Goal: Feedback & Contribution: Leave review/rating

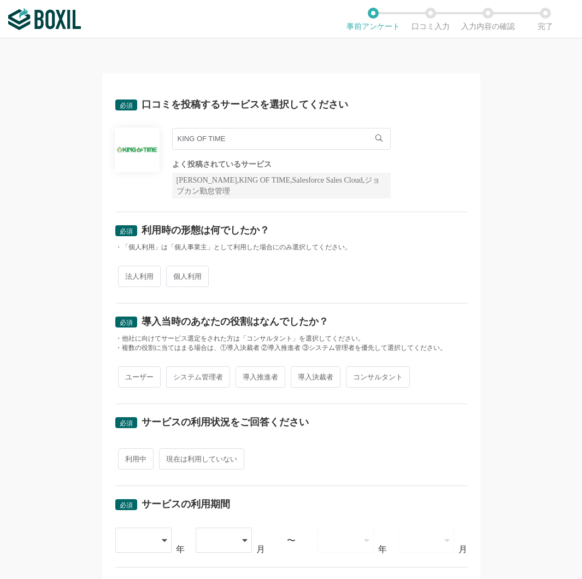
click at [134, 276] on span "法人利用" at bounding box center [139, 275] width 43 height 21
click at [128, 274] on input "法人利用" at bounding box center [124, 270] width 7 height 7
radio input "true"
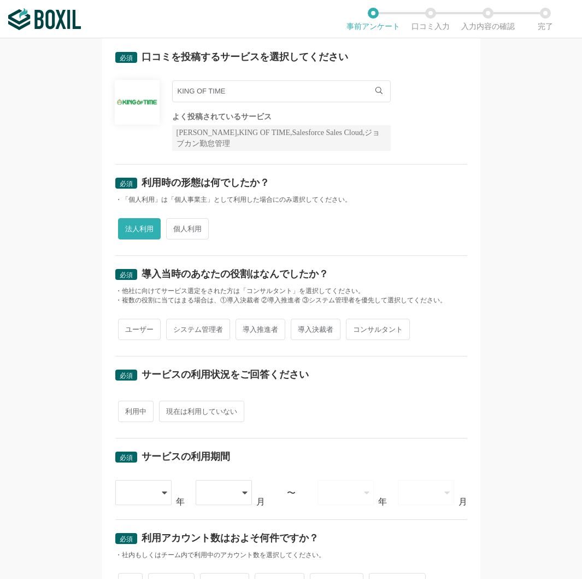
scroll to position [109, 0]
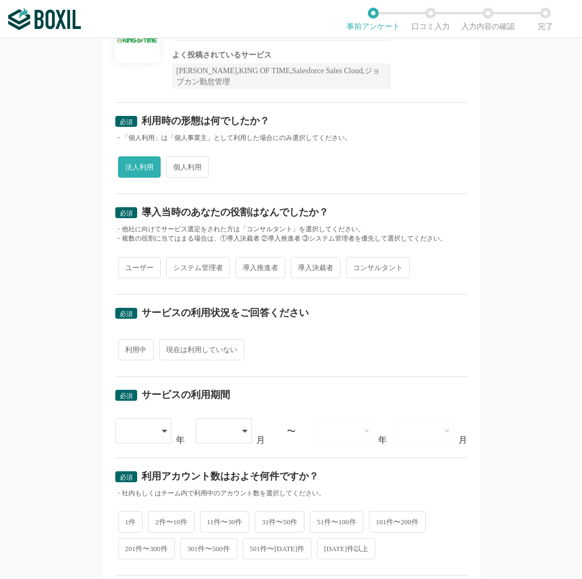
click at [170, 275] on span "システム管理者" at bounding box center [198, 267] width 64 height 21
click at [170, 265] on input "システム管理者" at bounding box center [172, 261] width 7 height 7
radio input "true"
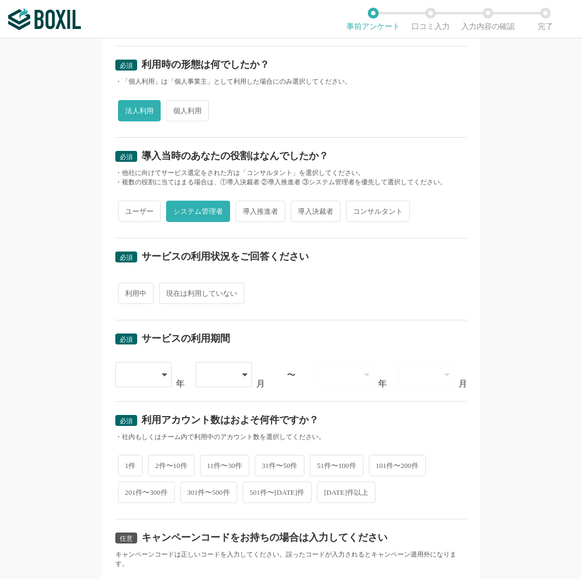
scroll to position [219, 0]
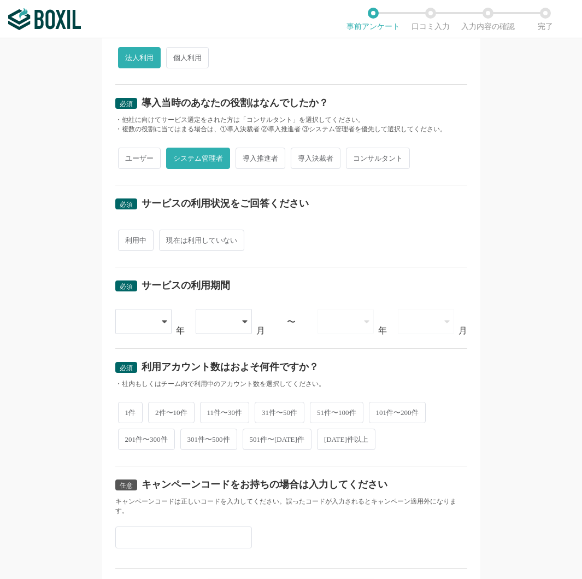
click at [131, 236] on span "利用中" at bounding box center [136, 239] width 36 height 21
click at [128, 236] on input "利用中" at bounding box center [124, 234] width 7 height 7
radio input "true"
click at [151, 321] on div at bounding box center [143, 321] width 57 height 25
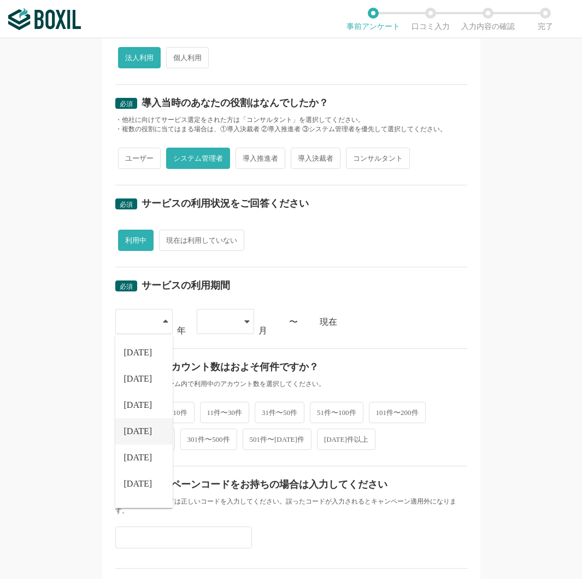
scroll to position [109, 0]
click at [149, 343] on li "[DATE]" at bounding box center [143, 348] width 57 height 26
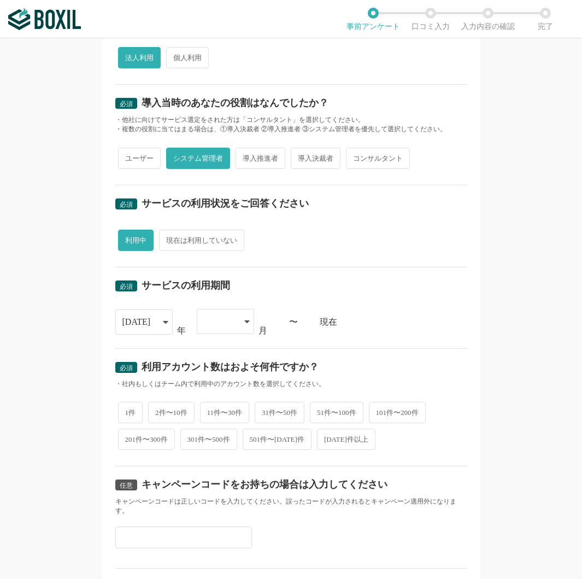
click at [233, 317] on div at bounding box center [225, 321] width 57 height 25
click at [227, 357] on li "01" at bounding box center [225, 352] width 57 height 26
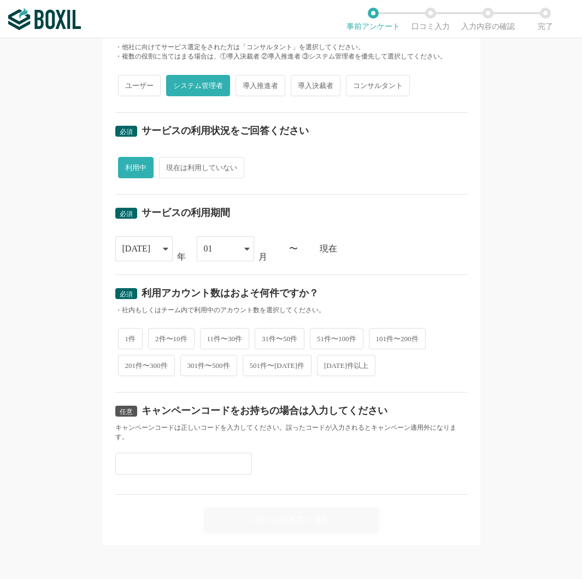
scroll to position [292, 0]
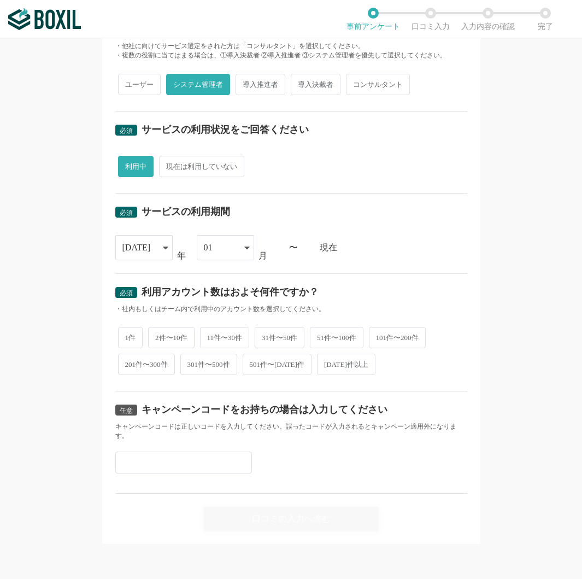
click at [127, 343] on span "1件" at bounding box center [130, 337] width 25 height 21
click at [127, 335] on input "1件" at bounding box center [124, 331] width 7 height 7
radio input "true"
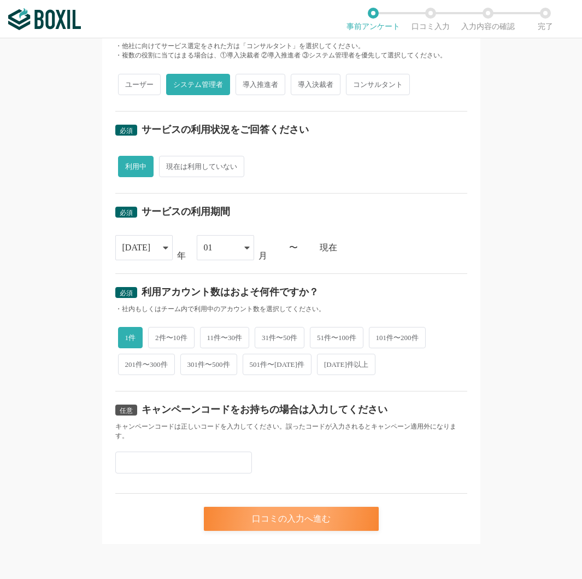
click at [349, 519] on div "口コミの入力へ進む" at bounding box center [291, 518] width 175 height 24
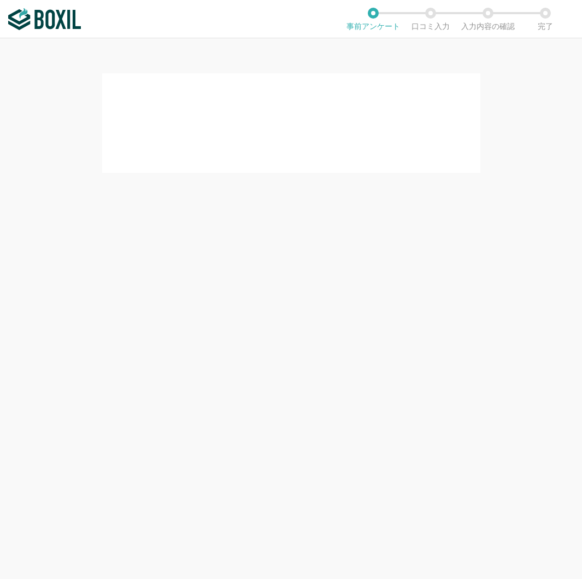
scroll to position [0, 0]
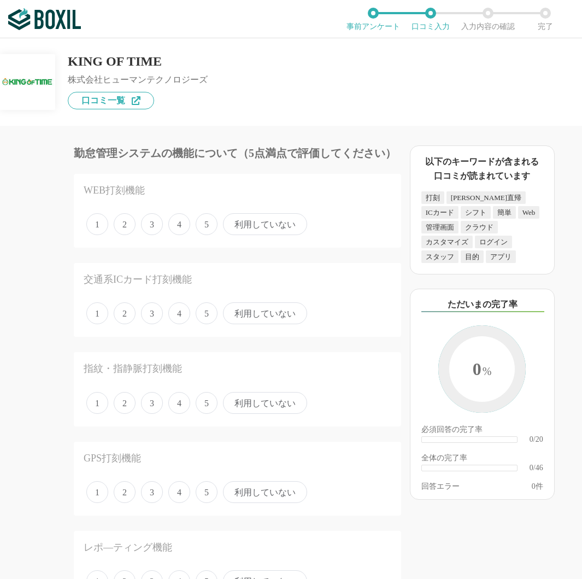
click at [206, 226] on span "5" at bounding box center [207, 224] width 22 height 22
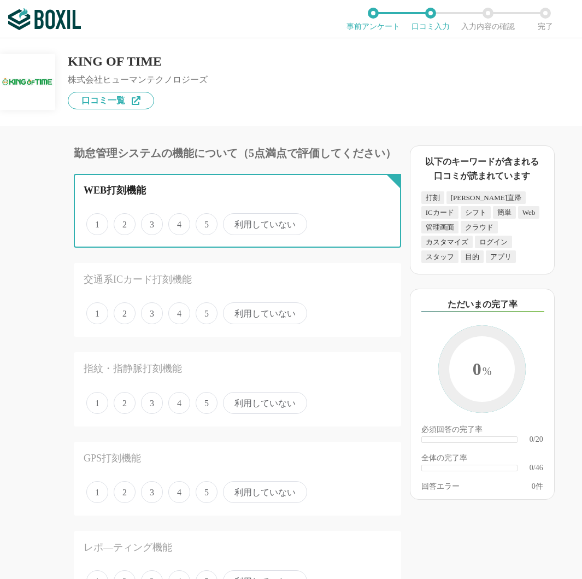
click at [205, 222] on input "5" at bounding box center [201, 218] width 7 height 7
radio input "true"
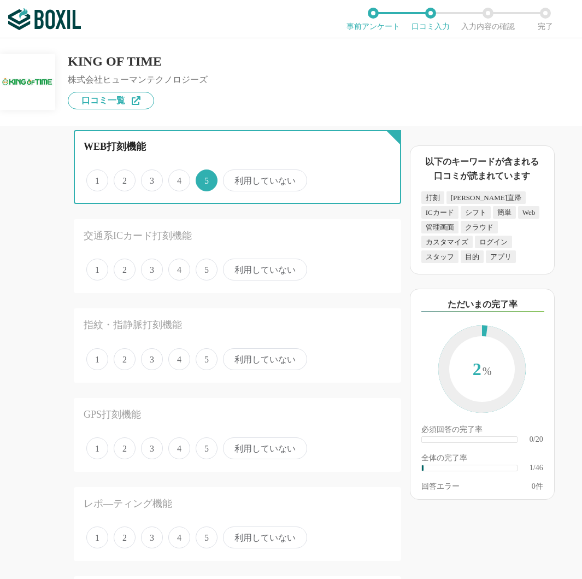
scroll to position [109, 0]
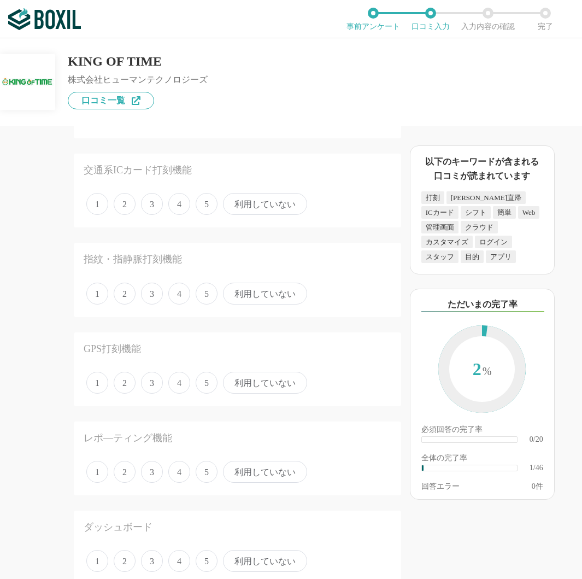
click at [257, 207] on span "利用していない" at bounding box center [265, 204] width 84 height 22
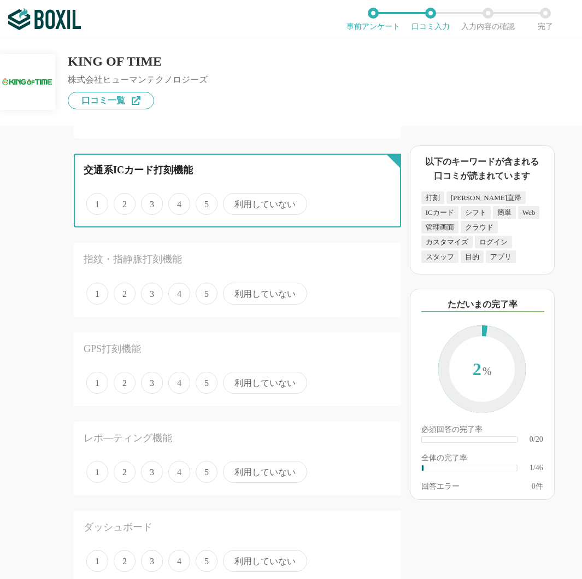
click at [233, 202] on input "利用していない" at bounding box center [229, 197] width 7 height 7
radio input "true"
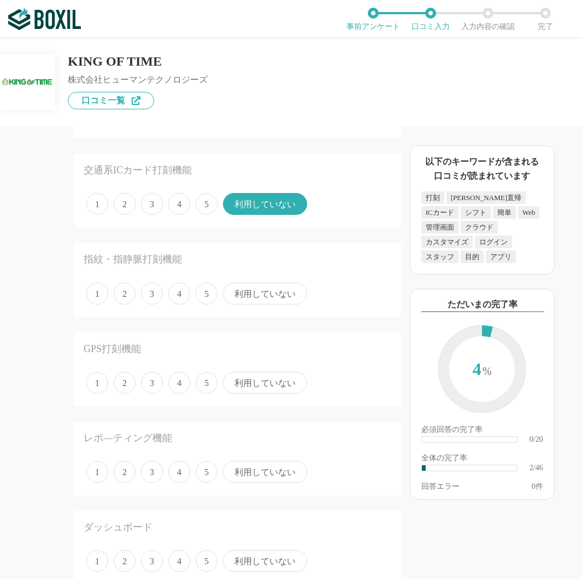
click at [274, 298] on span "利用していない" at bounding box center [265, 293] width 84 height 22
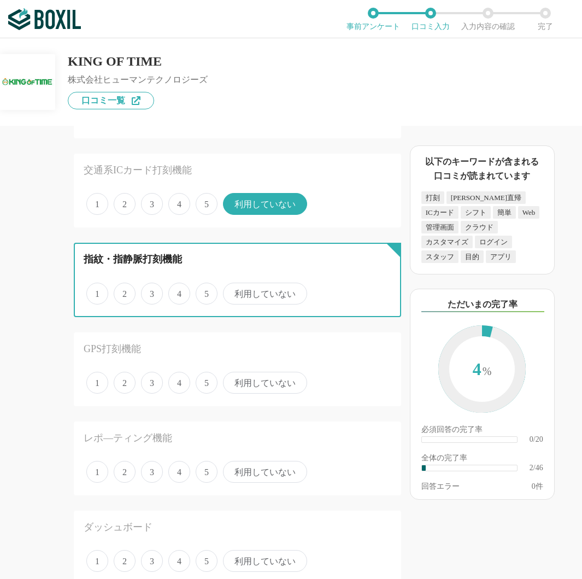
click at [233, 291] on input "利用していない" at bounding box center [229, 287] width 7 height 7
radio input "true"
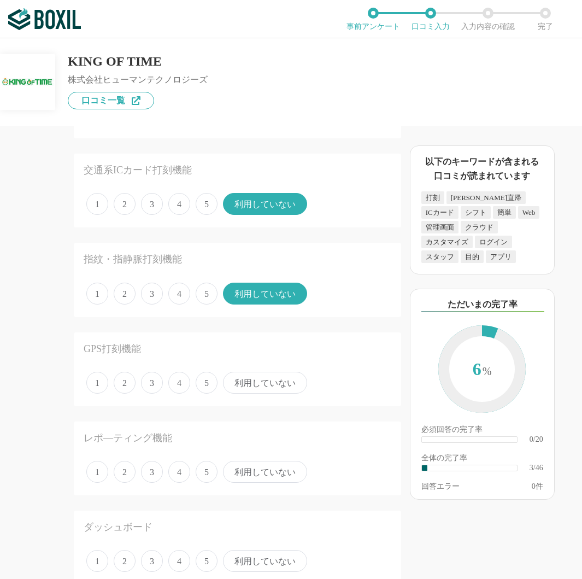
click at [273, 385] on span "利用していない" at bounding box center [265, 382] width 84 height 22
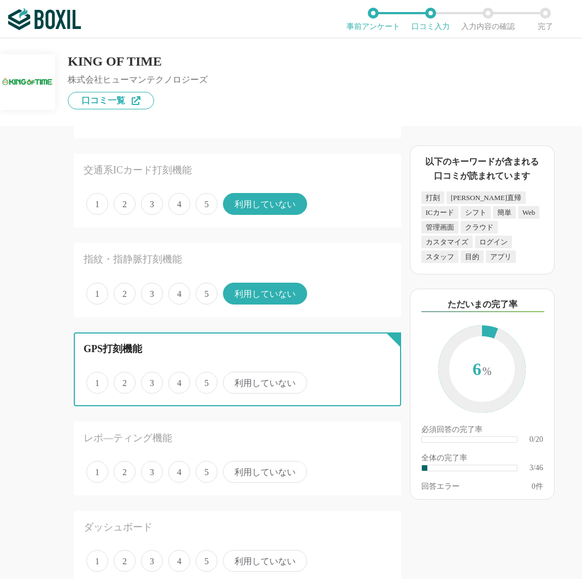
click at [233, 380] on input "利用していない" at bounding box center [229, 376] width 7 height 7
radio input "true"
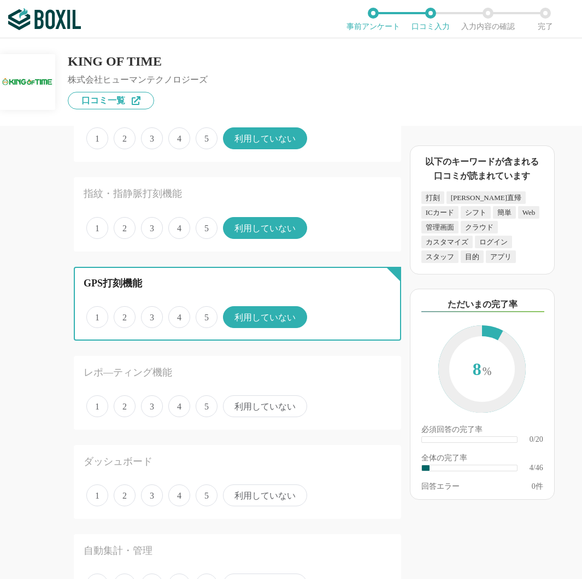
scroll to position [273, 0]
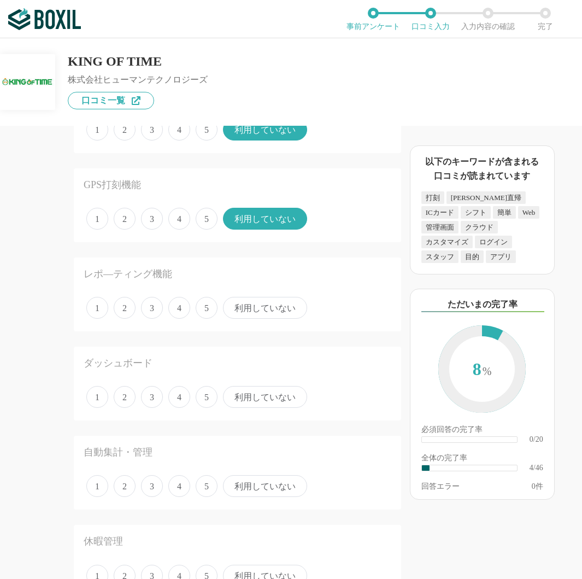
click at [268, 310] on span "利用していない" at bounding box center [265, 308] width 84 height 22
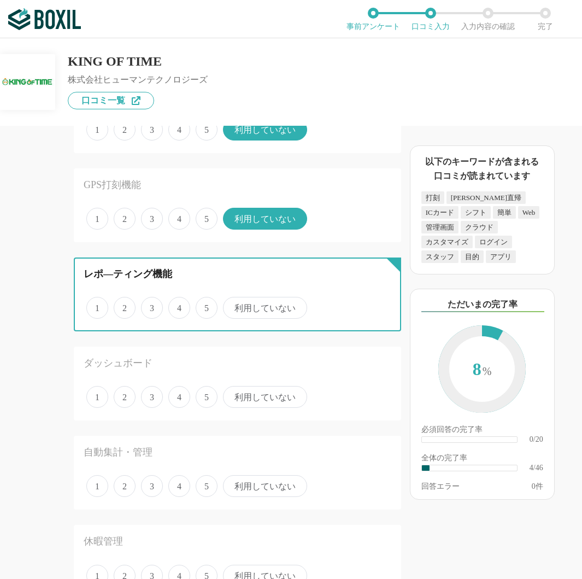
click at [233, 305] on input "利用していない" at bounding box center [229, 301] width 7 height 7
radio input "true"
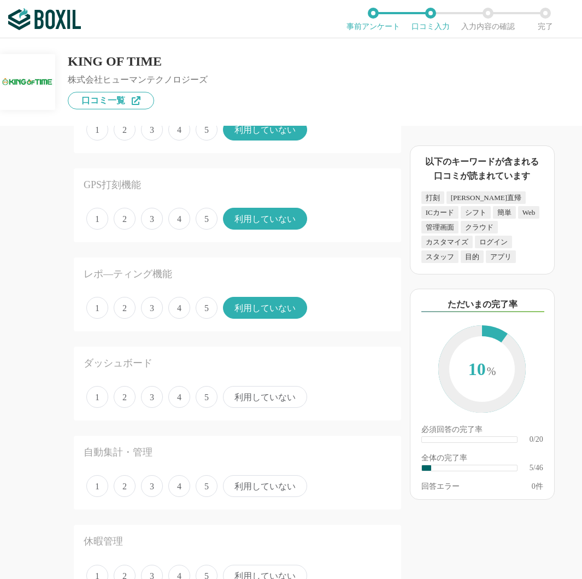
click at [283, 397] on span "利用していない" at bounding box center [265, 397] width 84 height 22
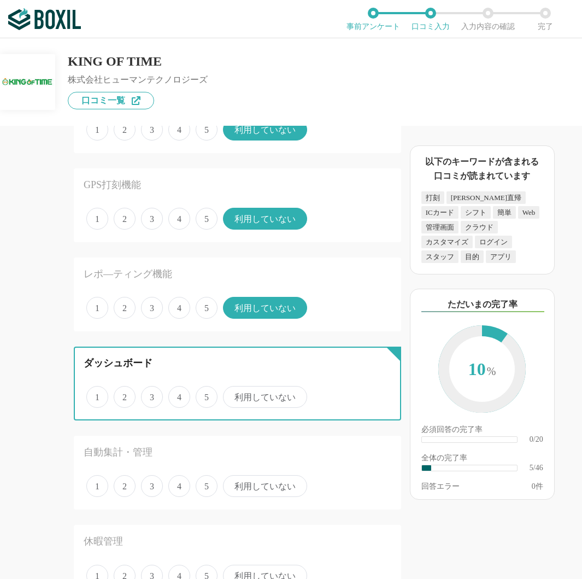
click at [233, 394] on input "利用していない" at bounding box center [229, 390] width 7 height 7
radio input "true"
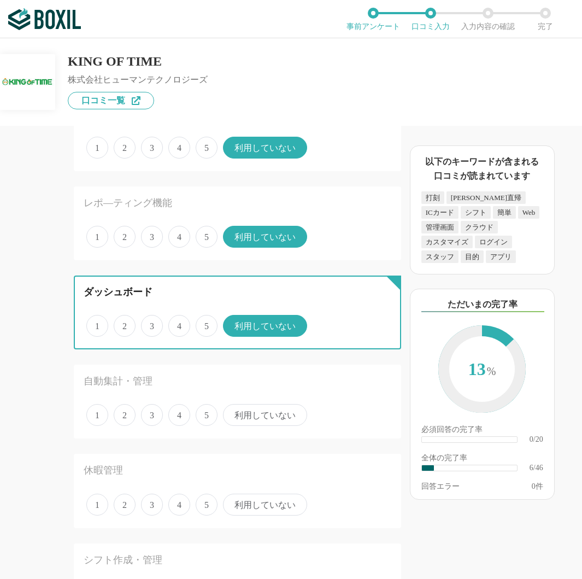
scroll to position [437, 0]
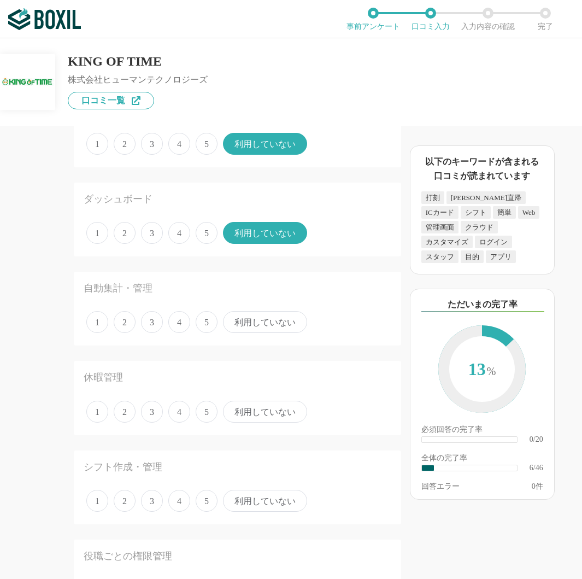
click at [285, 324] on span "利用していない" at bounding box center [265, 322] width 84 height 22
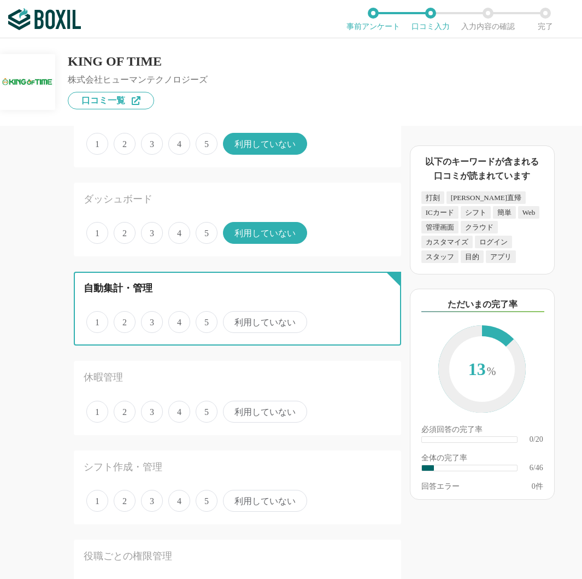
click at [233, 320] on input "利用していない" at bounding box center [229, 315] width 7 height 7
radio input "true"
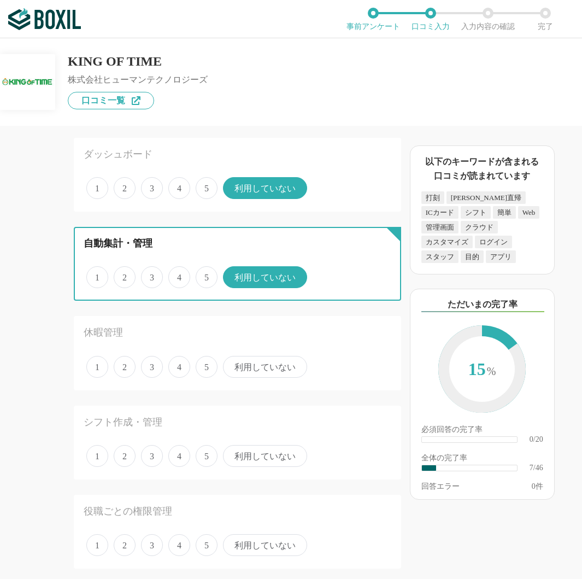
scroll to position [546, 0]
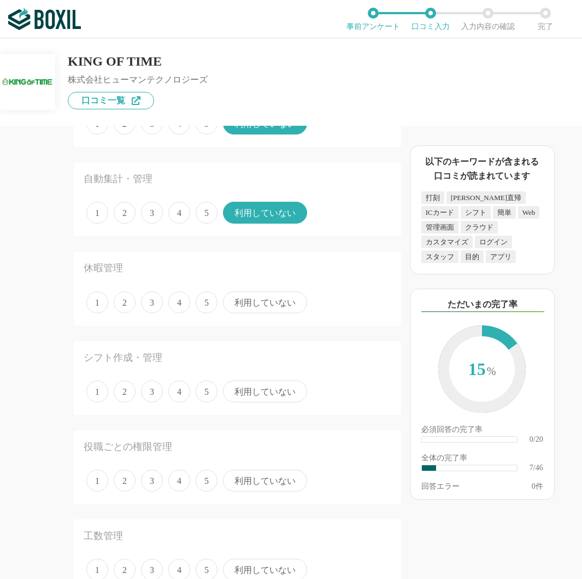
click at [208, 216] on span "5" at bounding box center [207, 213] width 22 height 22
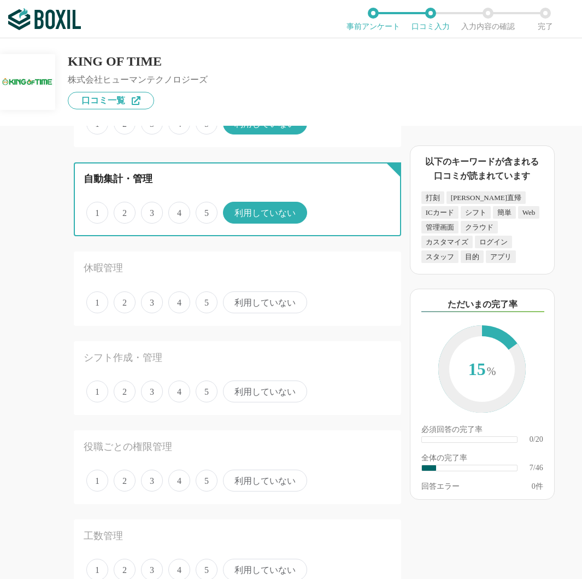
click at [205, 210] on input "5" at bounding box center [201, 206] width 7 height 7
radio input "true"
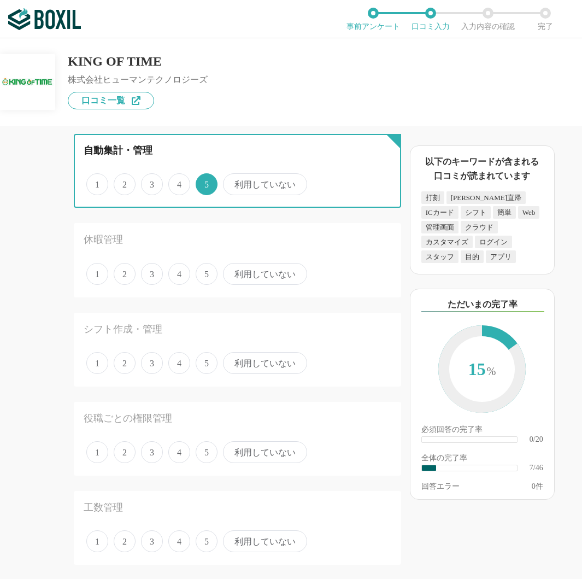
scroll to position [601, 0]
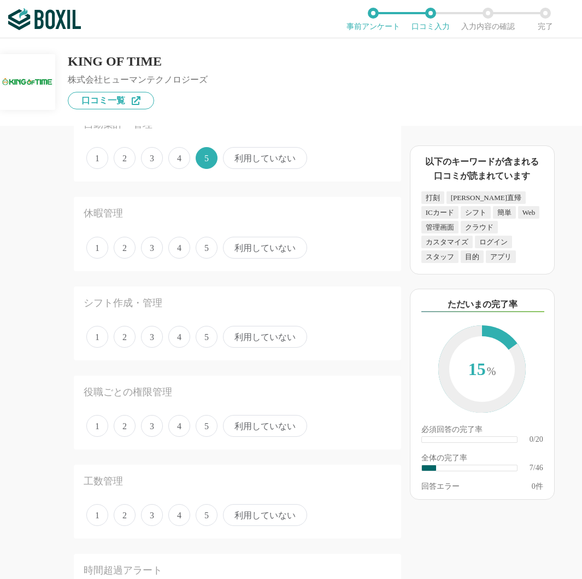
click at [206, 244] on span "5" at bounding box center [207, 248] width 22 height 22
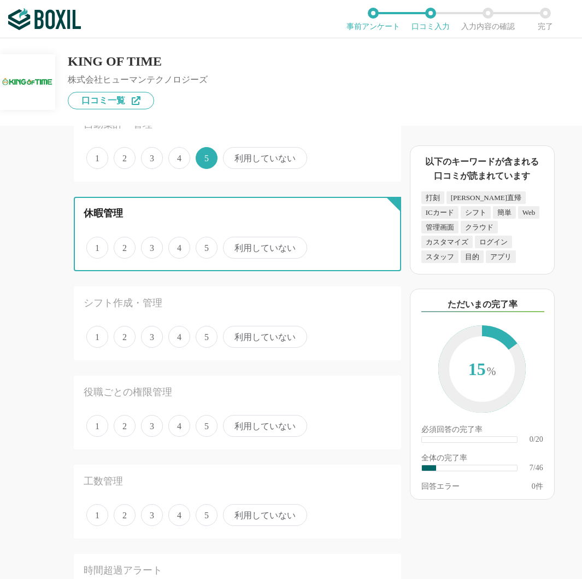
click at [205, 244] on input "5" at bounding box center [201, 241] width 7 height 7
radio input "true"
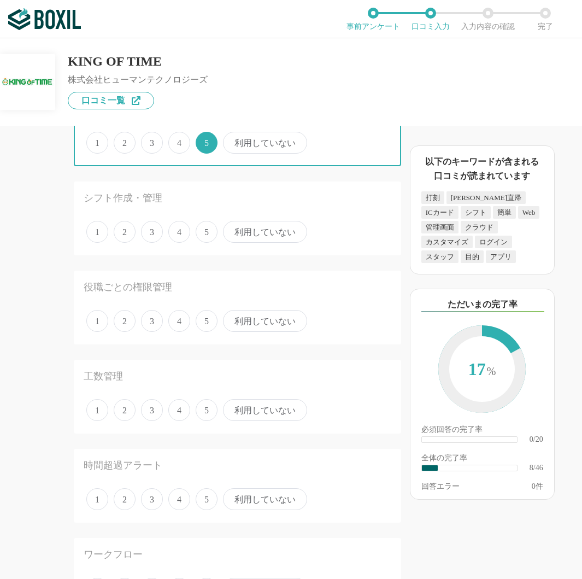
scroll to position [710, 0]
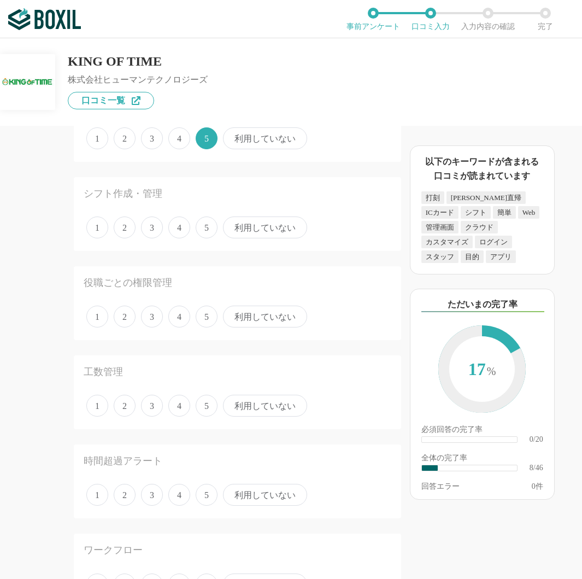
click at [207, 231] on span "5" at bounding box center [207, 227] width 22 height 22
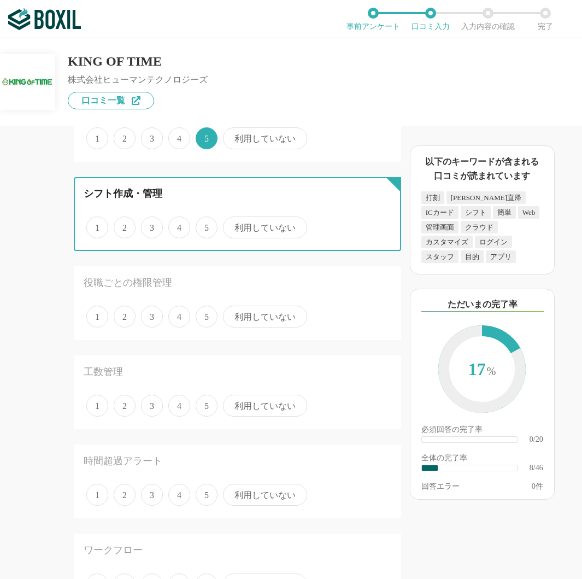
click at [205, 225] on input "5" at bounding box center [201, 221] width 7 height 7
radio input "true"
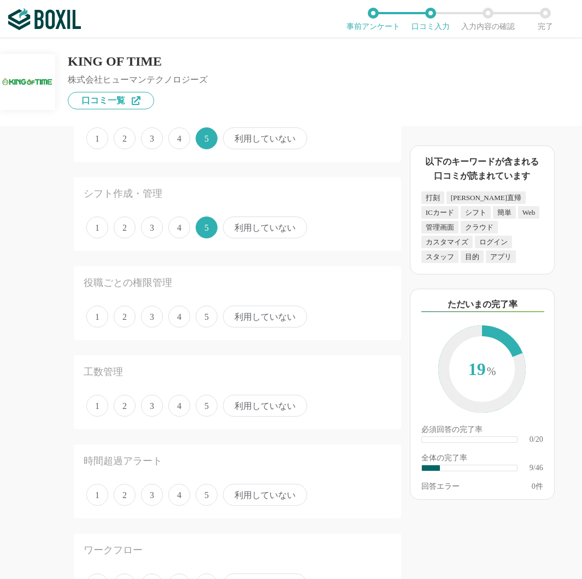
click at [263, 313] on span "利用していない" at bounding box center [265, 316] width 84 height 22
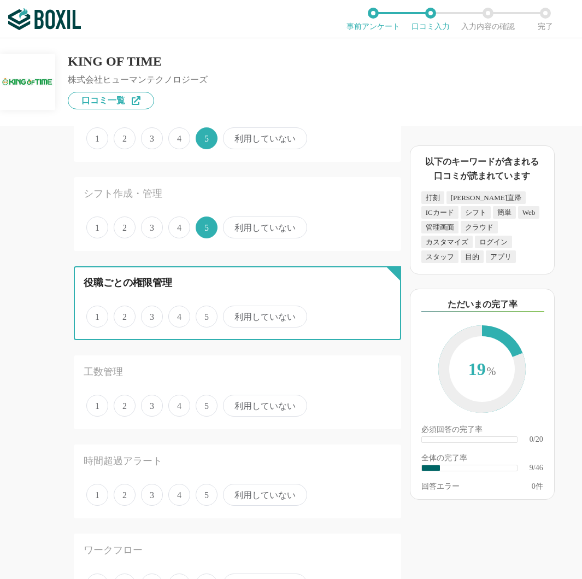
click at [233, 313] on input "利用していない" at bounding box center [229, 310] width 7 height 7
radio input "true"
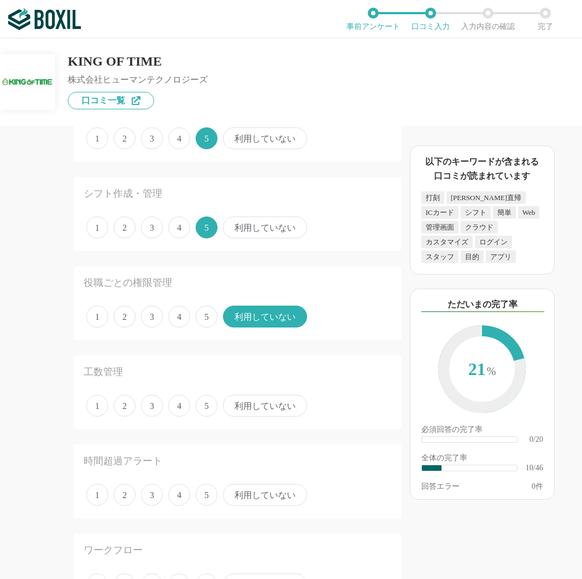
click at [276, 405] on span "利用していない" at bounding box center [265, 405] width 84 height 22
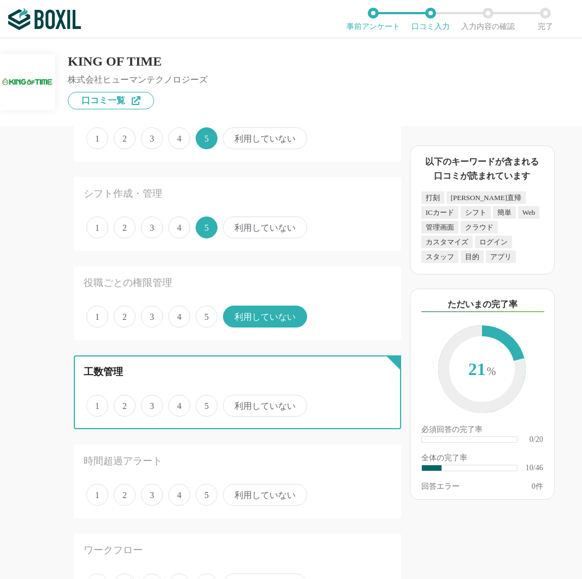
click at [233, 403] on input "利用していない" at bounding box center [229, 399] width 7 height 7
radio input "true"
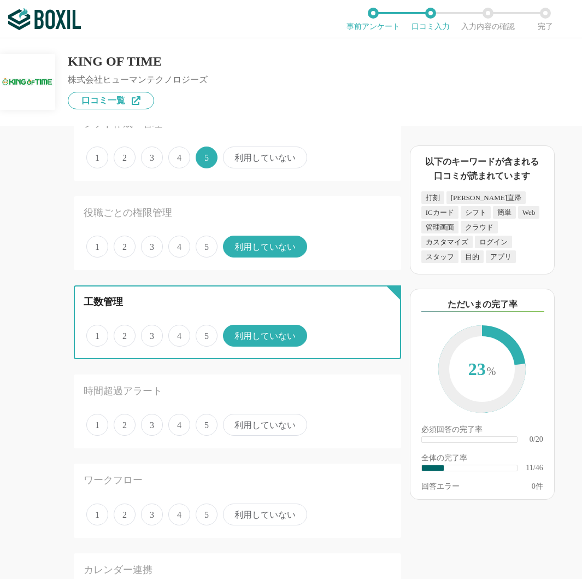
scroll to position [874, 0]
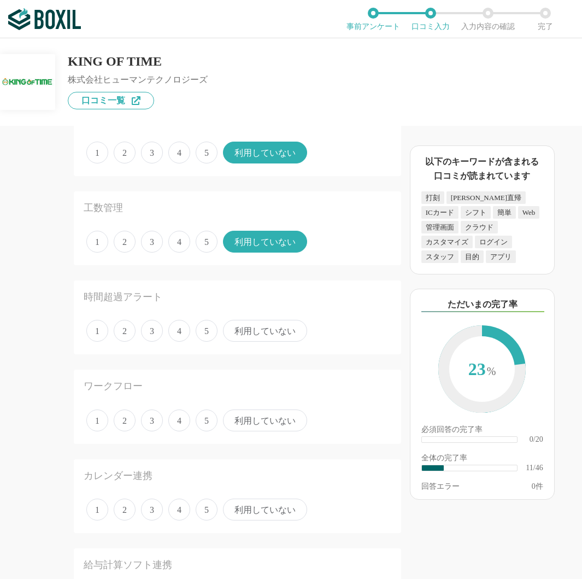
click at [280, 328] on span "利用していない" at bounding box center [265, 331] width 84 height 22
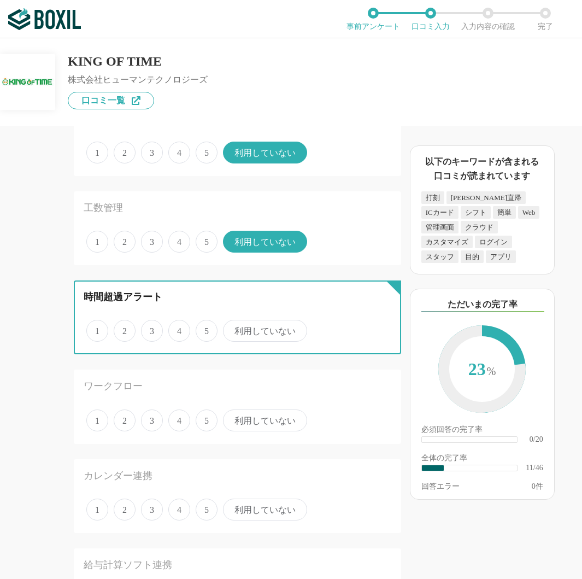
click at [233, 328] on input "利用していない" at bounding box center [229, 324] width 7 height 7
radio input "true"
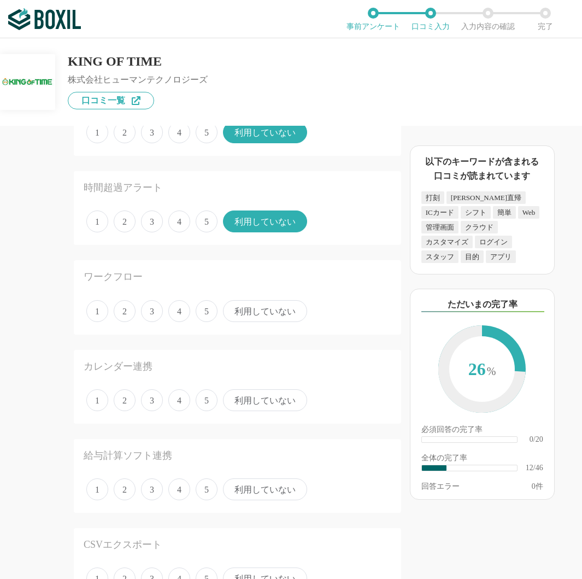
click at [285, 309] on span "利用していない" at bounding box center [265, 311] width 84 height 22
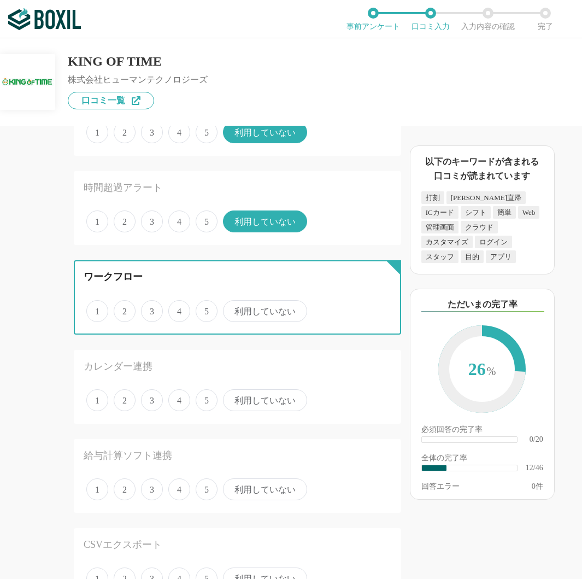
click at [233, 309] on input "利用していない" at bounding box center [229, 305] width 7 height 7
radio input "true"
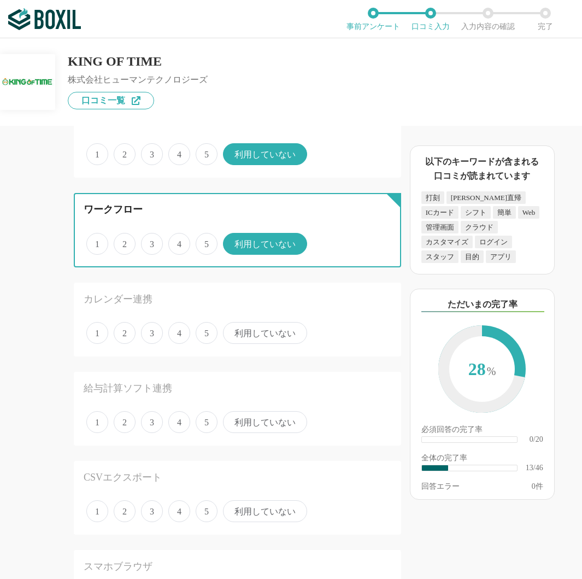
scroll to position [1093, 0]
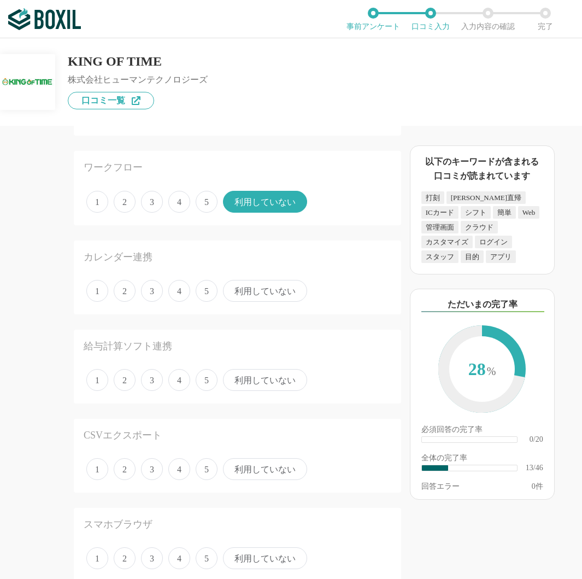
click at [270, 291] on span "利用していない" at bounding box center [265, 291] width 84 height 22
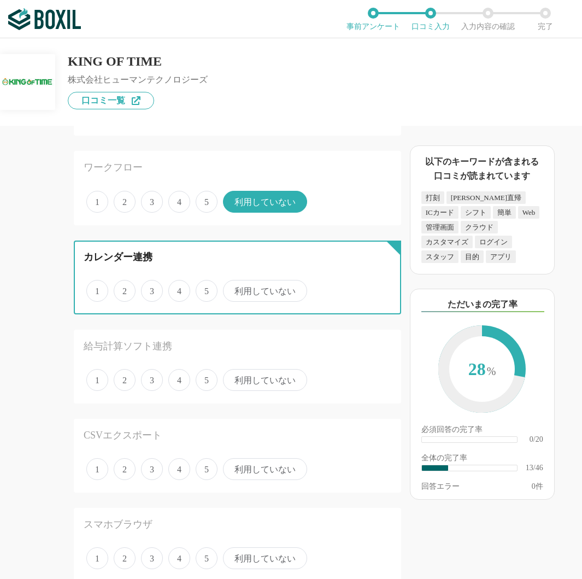
click at [233, 288] on input "利用していない" at bounding box center [229, 284] width 7 height 7
radio input "true"
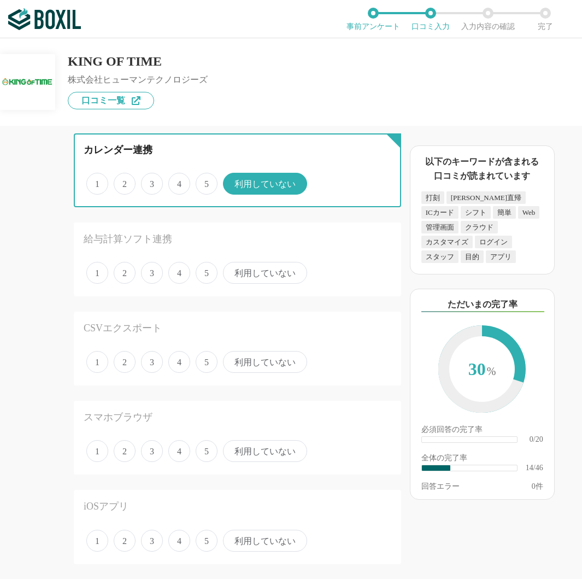
scroll to position [1202, 0]
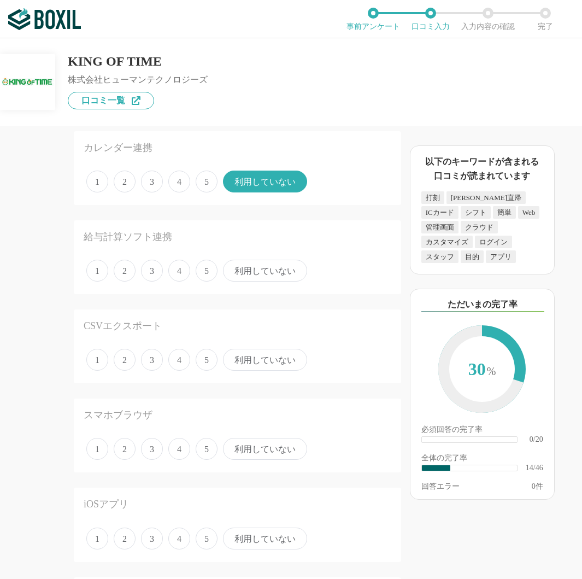
click at [270, 274] on span "利用していない" at bounding box center [265, 270] width 84 height 22
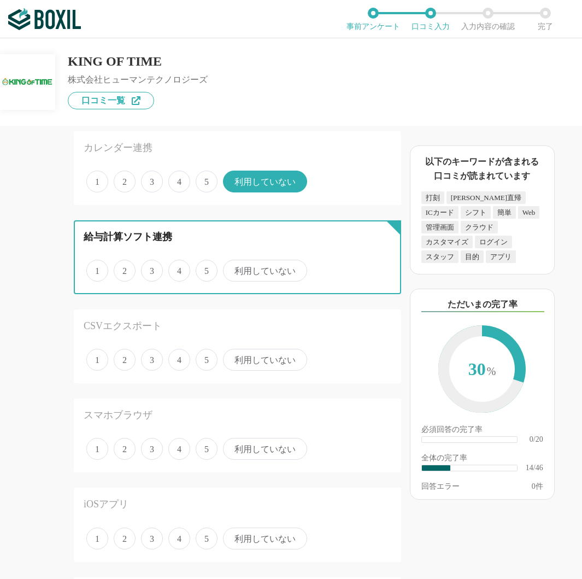
click at [233, 268] on input "利用していない" at bounding box center [229, 264] width 7 height 7
radio input "true"
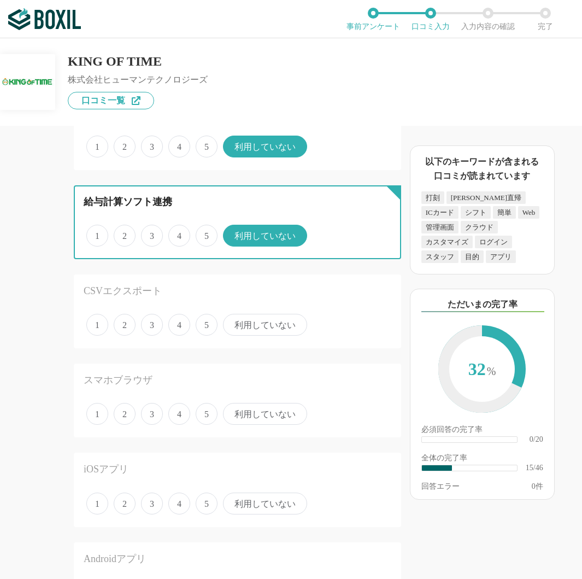
scroll to position [1256, 0]
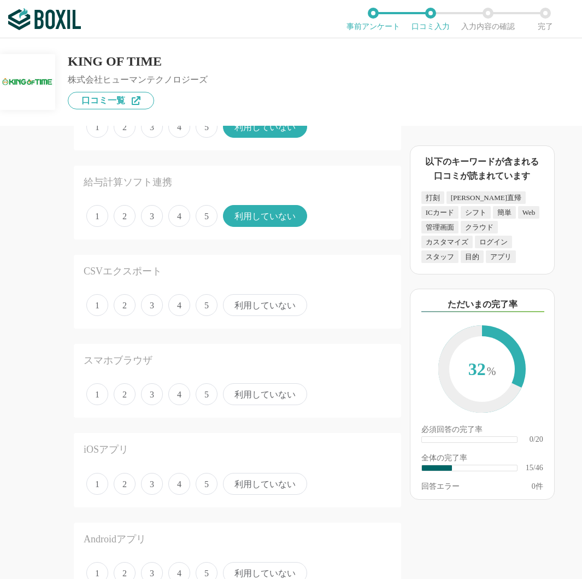
click at [276, 309] on span "利用していない" at bounding box center [265, 305] width 84 height 22
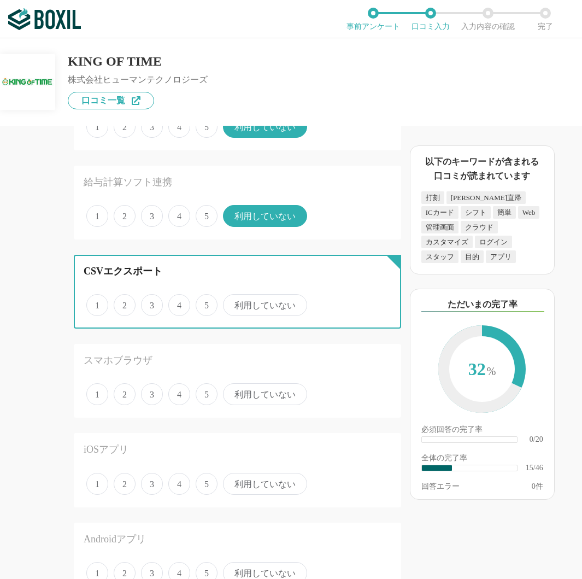
click at [233, 303] on input "利用していない" at bounding box center [229, 299] width 7 height 7
radio input "true"
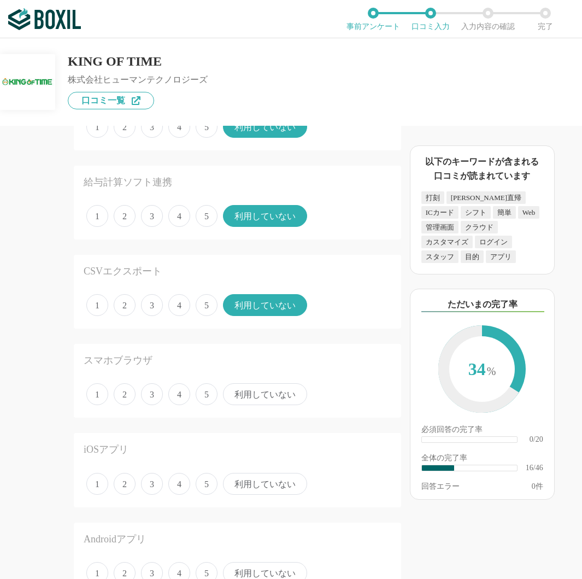
click at [255, 396] on span "利用していない" at bounding box center [265, 394] width 84 height 22
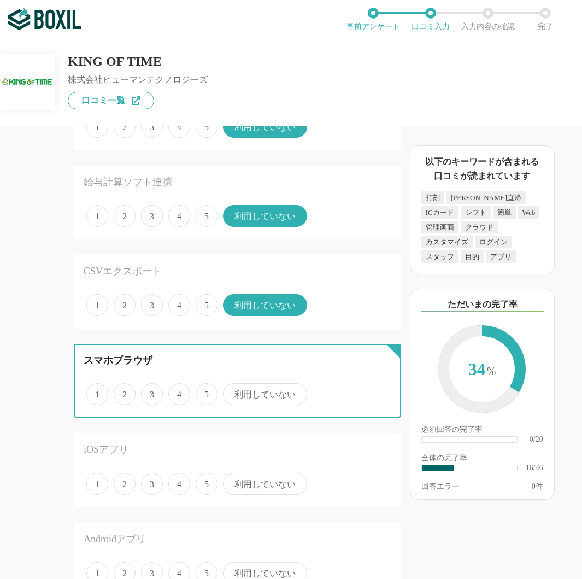
click at [233, 392] on input "利用していない" at bounding box center [229, 388] width 7 height 7
radio input "true"
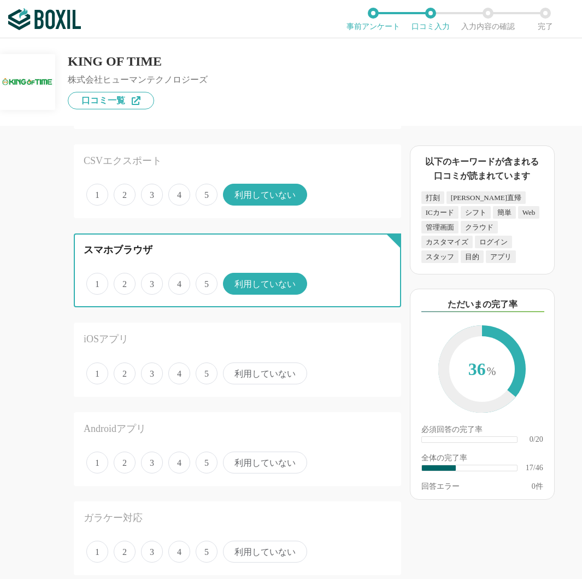
scroll to position [1420, 0]
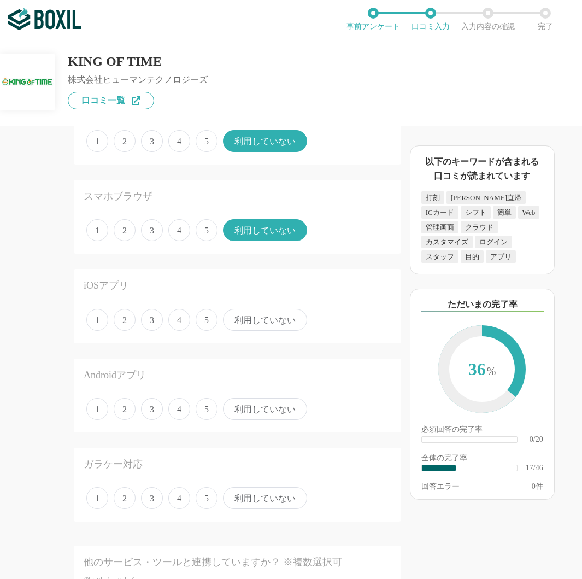
click at [278, 319] on span "利用していない" at bounding box center [265, 320] width 84 height 22
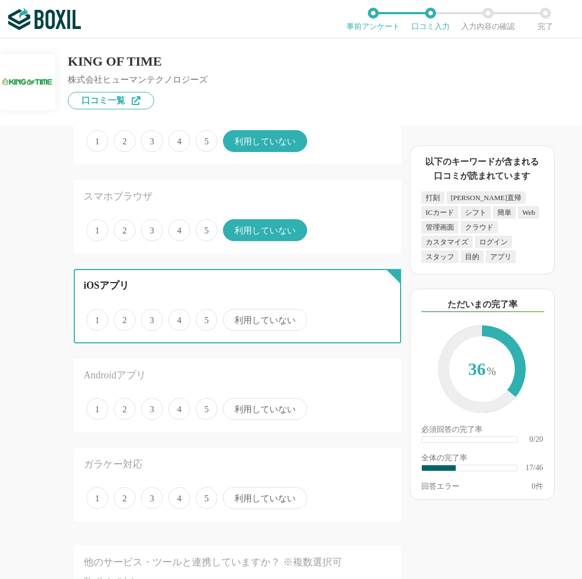
click at [233, 317] on input "利用していない" at bounding box center [229, 313] width 7 height 7
radio input "true"
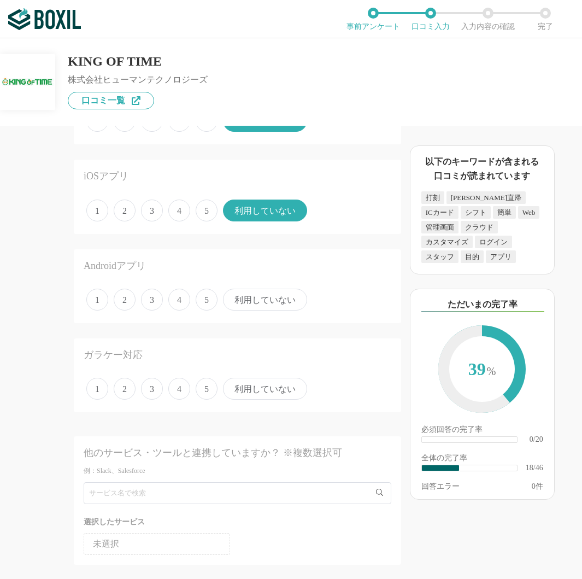
click at [280, 298] on span "利用していない" at bounding box center [265, 299] width 84 height 22
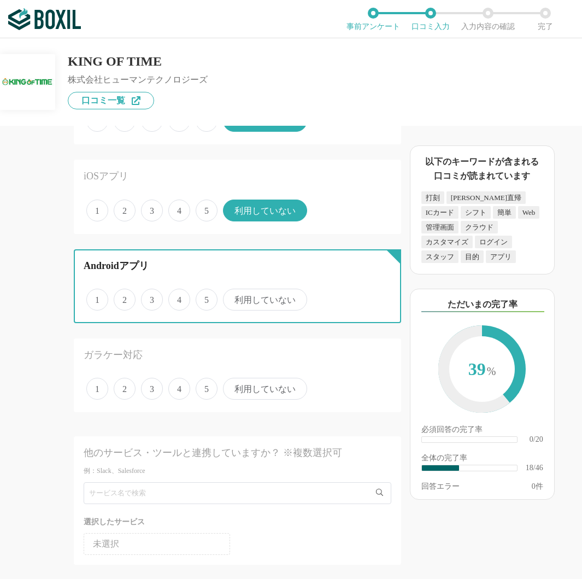
click at [233, 297] on input "利用していない" at bounding box center [229, 293] width 7 height 7
radio input "true"
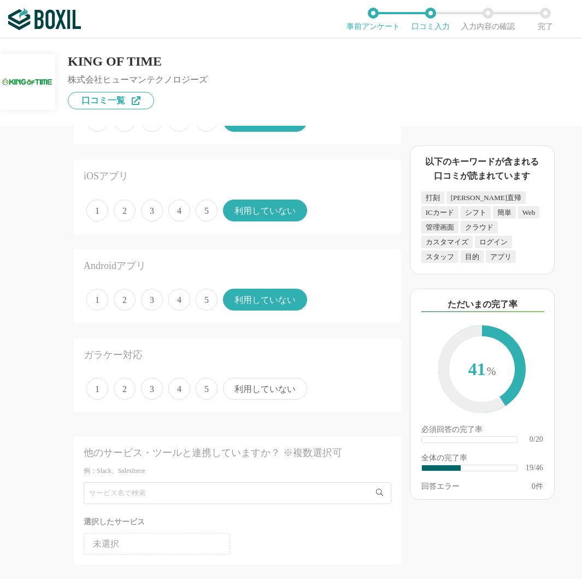
click at [281, 394] on span "利用していない" at bounding box center [265, 388] width 84 height 22
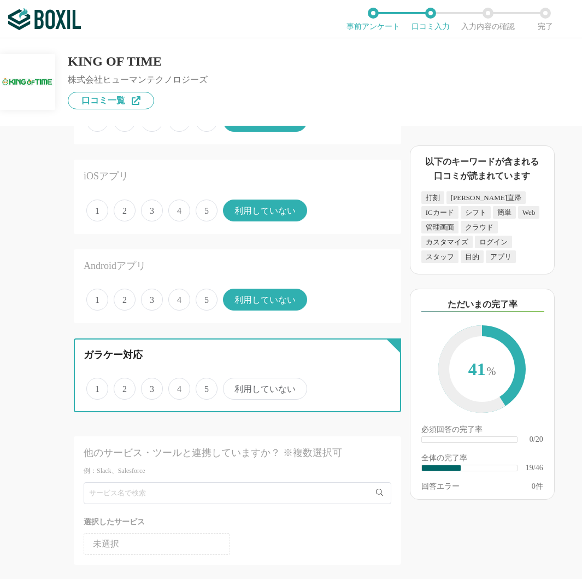
click at [233, 386] on input "利用していない" at bounding box center [229, 382] width 7 height 7
radio input "true"
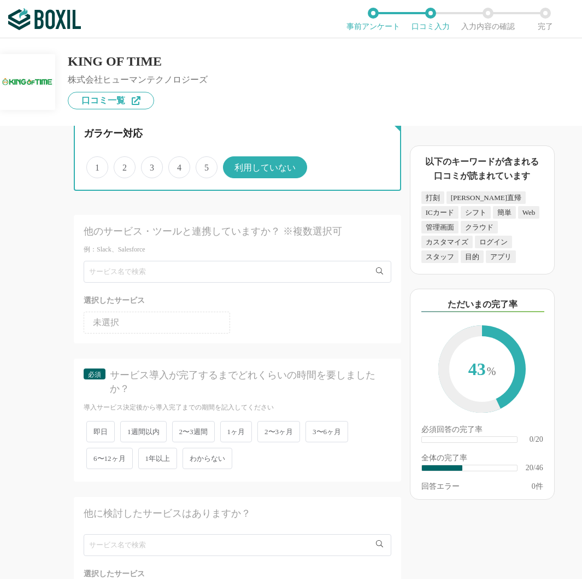
scroll to position [1803, 0]
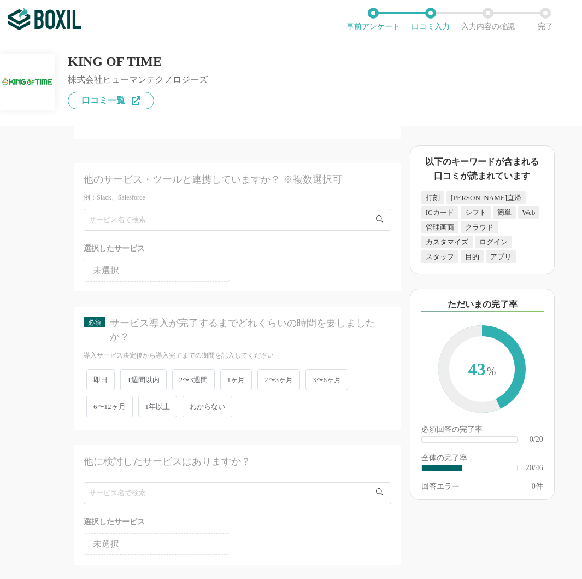
click at [111, 378] on span "即日" at bounding box center [100, 379] width 28 height 21
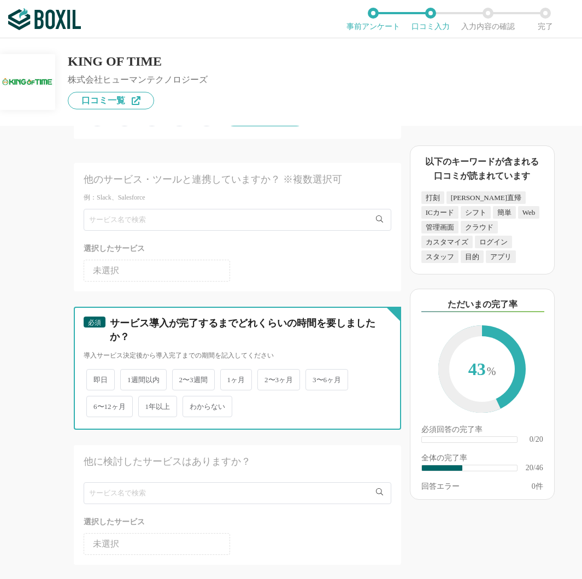
click at [96, 377] on input "即日" at bounding box center [92, 373] width 7 height 7
radio input "true"
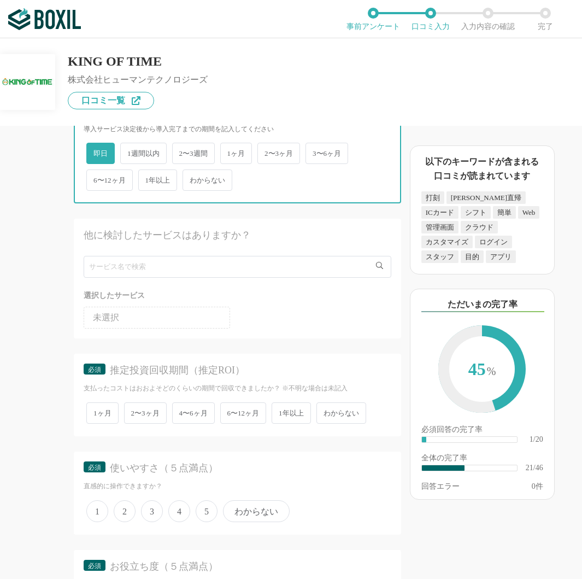
scroll to position [2076, 0]
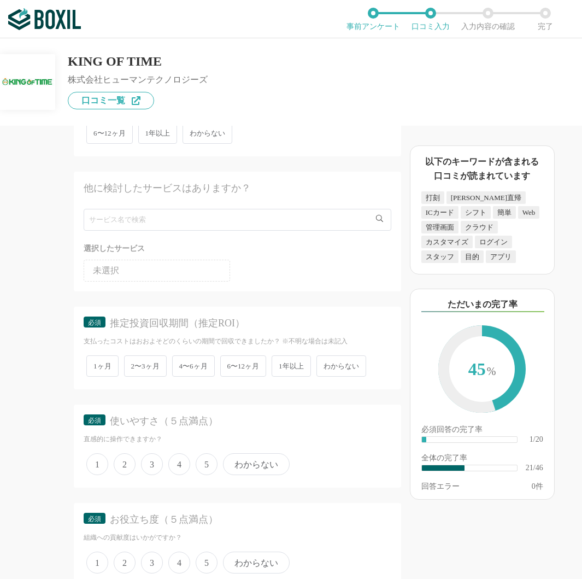
click at [349, 372] on span "わからない" at bounding box center [341, 365] width 50 height 21
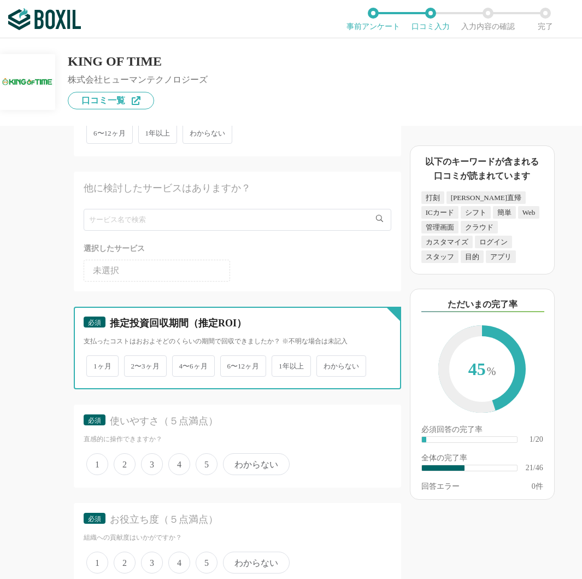
click at [326, 364] on input "わからない" at bounding box center [322, 360] width 7 height 7
radio input "true"
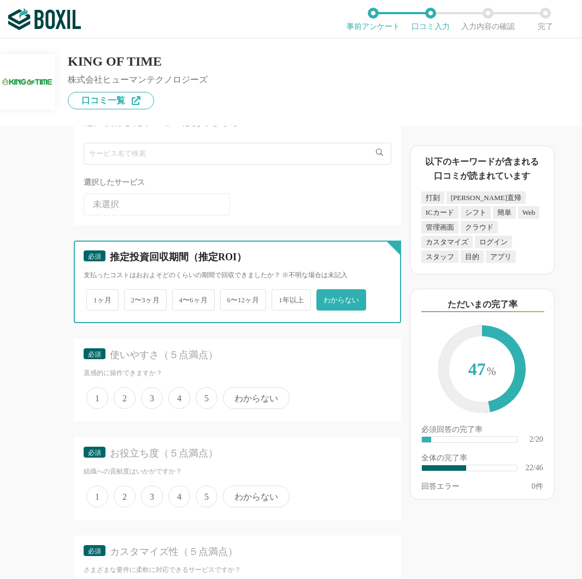
scroll to position [2240, 0]
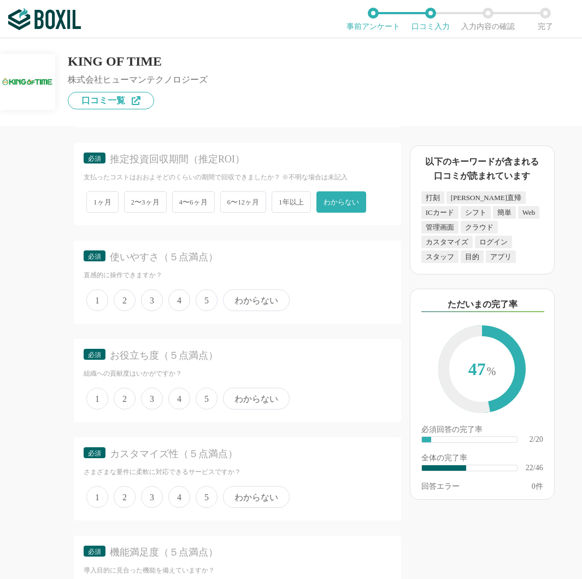
click at [205, 304] on span "5" at bounding box center [207, 300] width 22 height 22
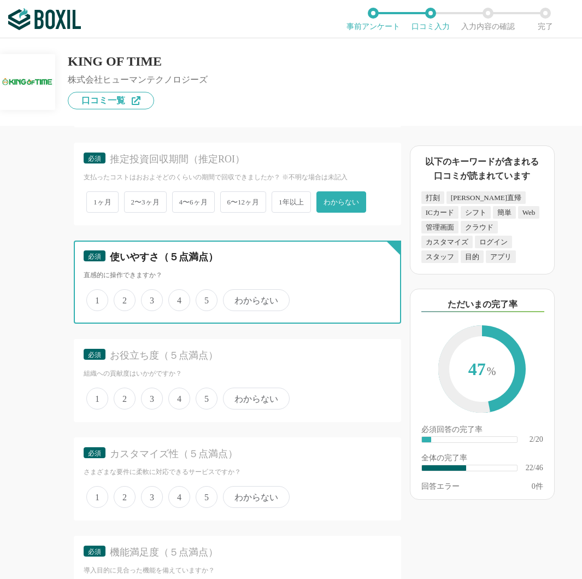
click at [205, 298] on input "5" at bounding box center [201, 294] width 7 height 7
radio input "true"
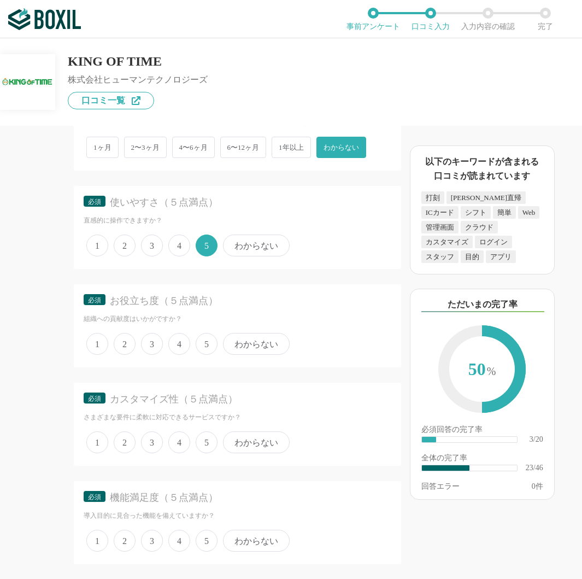
click at [211, 344] on span "5" at bounding box center [207, 344] width 22 height 22
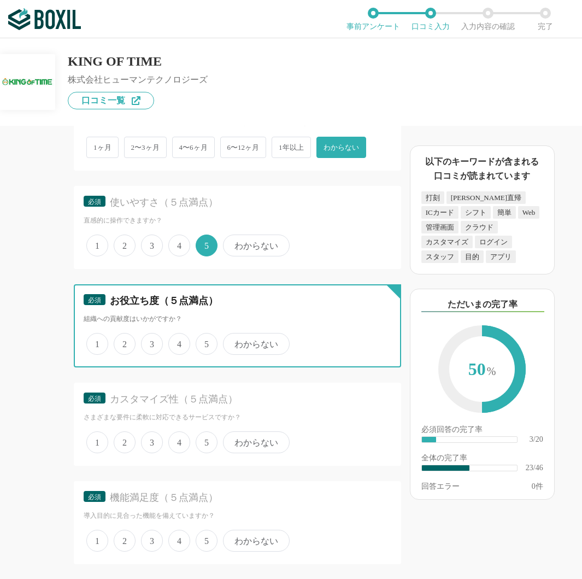
click at [205, 341] on input "5" at bounding box center [201, 337] width 7 height 7
radio input "true"
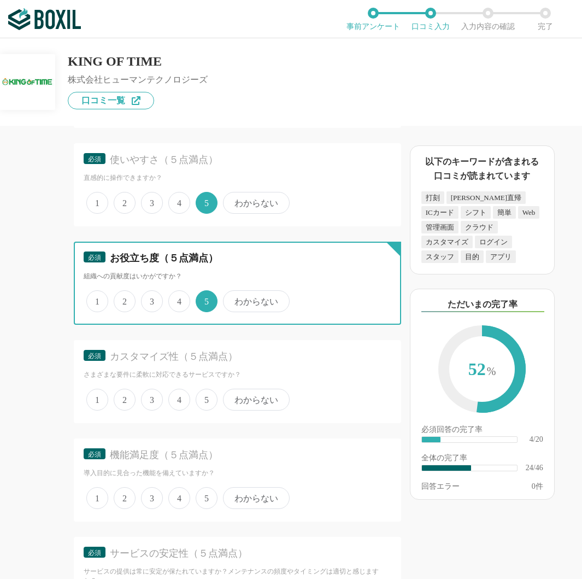
scroll to position [2404, 0]
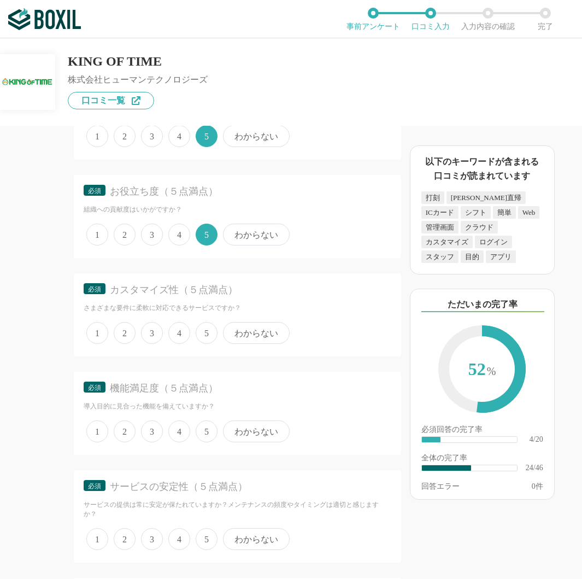
click at [185, 335] on span "4" at bounding box center [179, 333] width 22 height 22
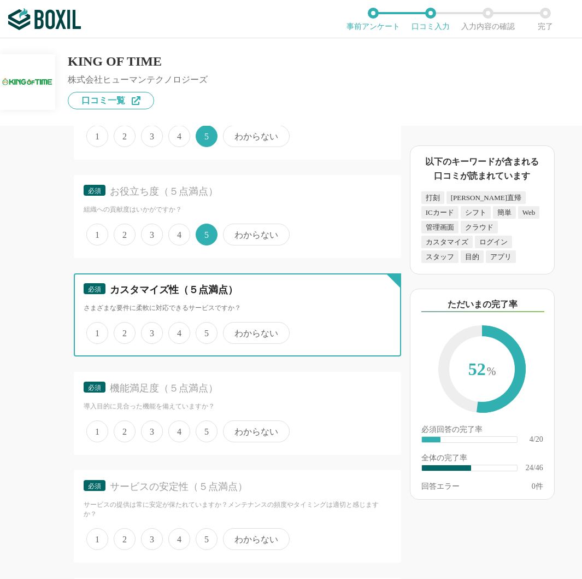
click at [178, 330] on input "4" at bounding box center [174, 326] width 7 height 7
radio input "true"
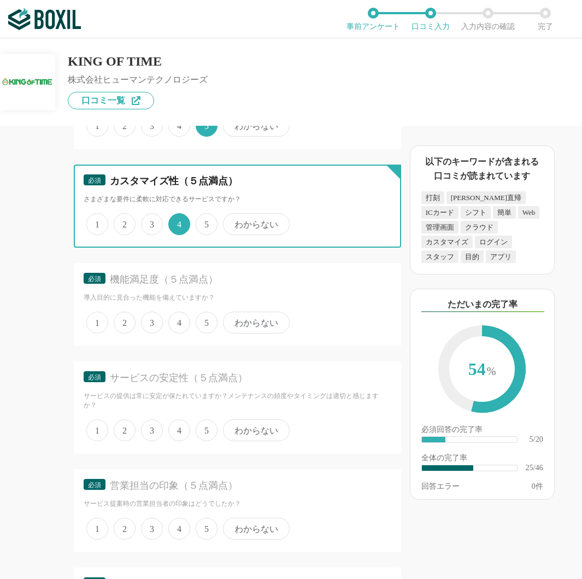
scroll to position [2513, 0]
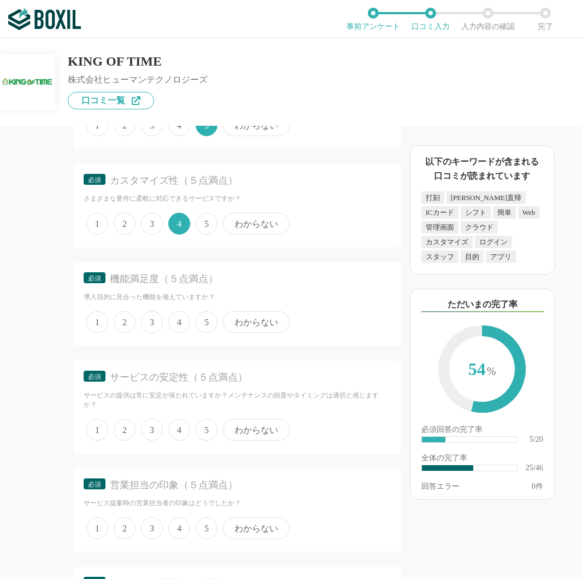
click at [178, 324] on span "4" at bounding box center [179, 322] width 22 height 22
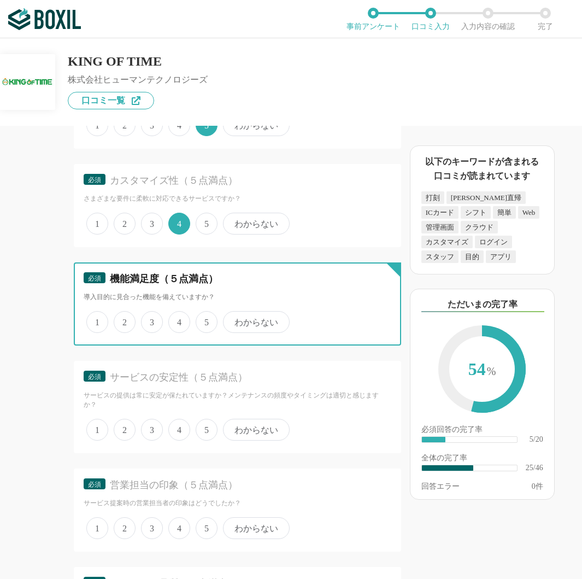
click at [178, 320] on input "4" at bounding box center [174, 315] width 7 height 7
radio input "true"
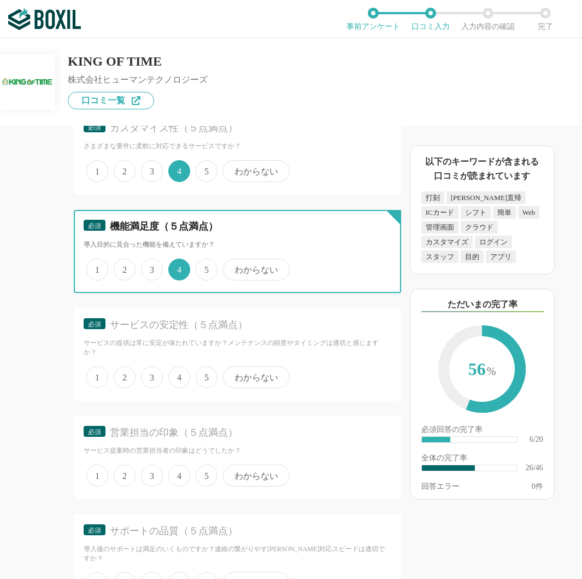
scroll to position [2622, 0]
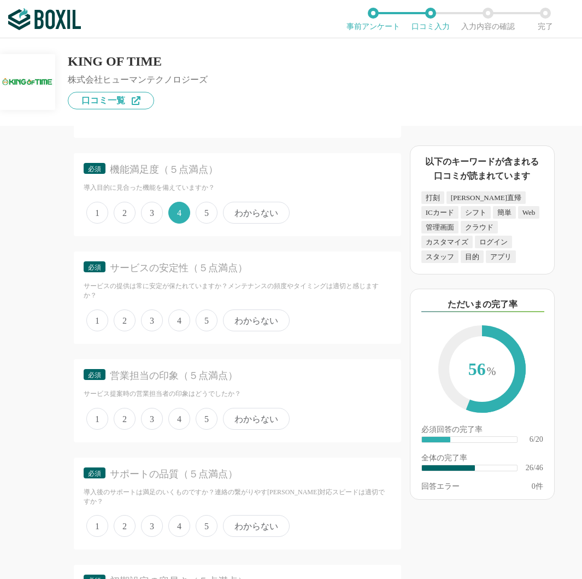
click at [176, 320] on span "4" at bounding box center [179, 320] width 22 height 22
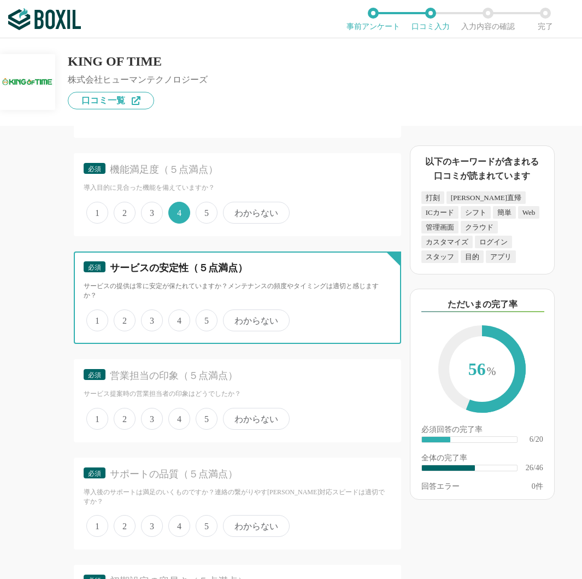
click at [176, 318] on input "4" at bounding box center [174, 314] width 7 height 7
radio input "true"
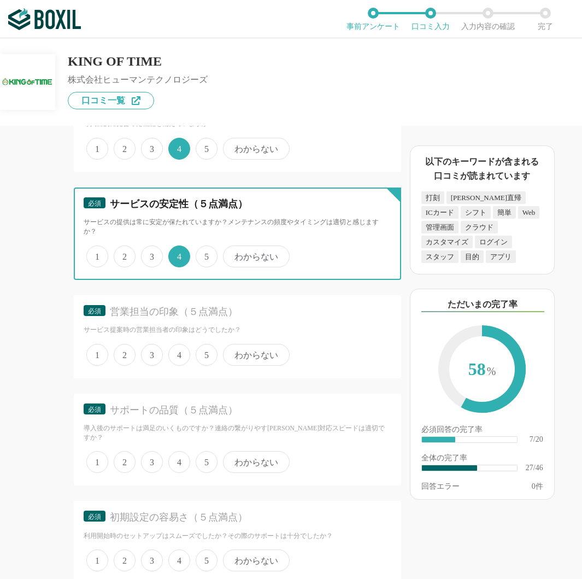
scroll to position [2731, 0]
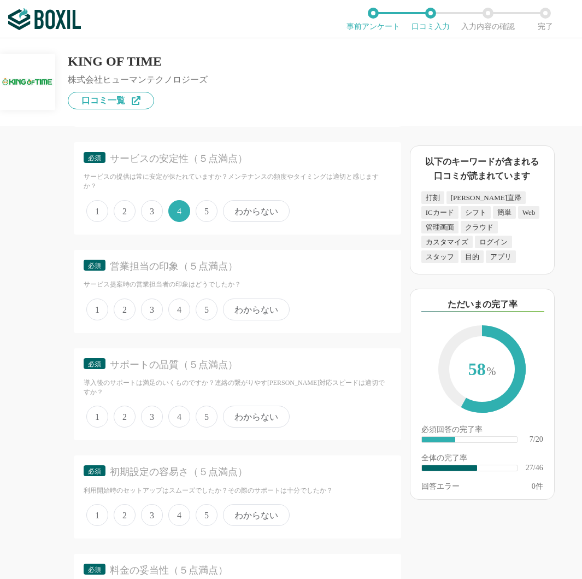
click at [175, 309] on span "4" at bounding box center [179, 309] width 22 height 22
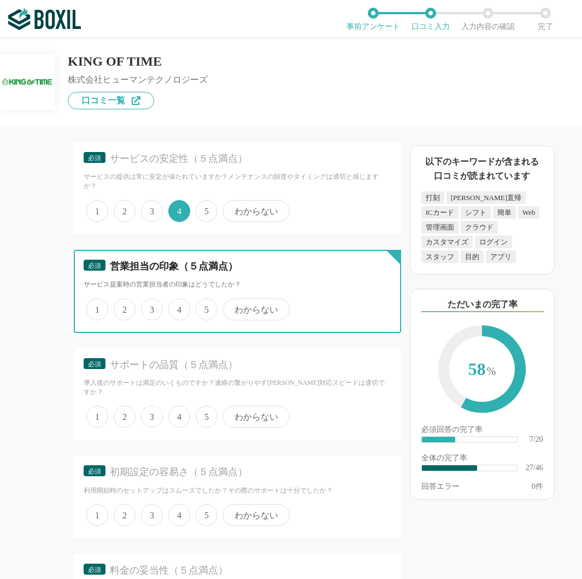
click at [175, 307] on input "4" at bounding box center [174, 303] width 7 height 7
radio input "true"
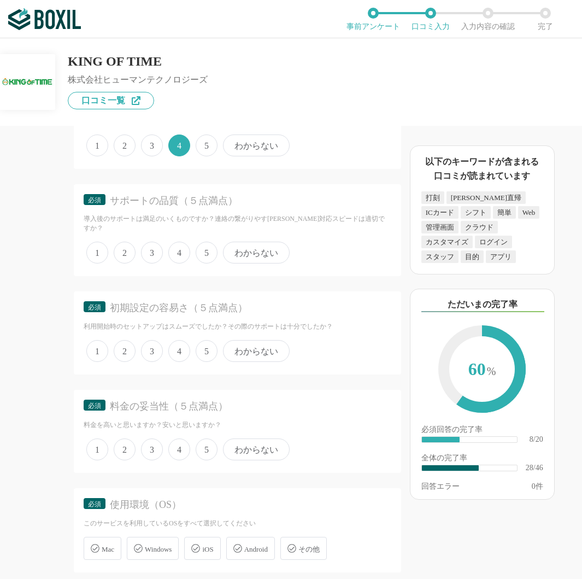
click at [176, 245] on span "4" at bounding box center [179, 252] width 22 height 22
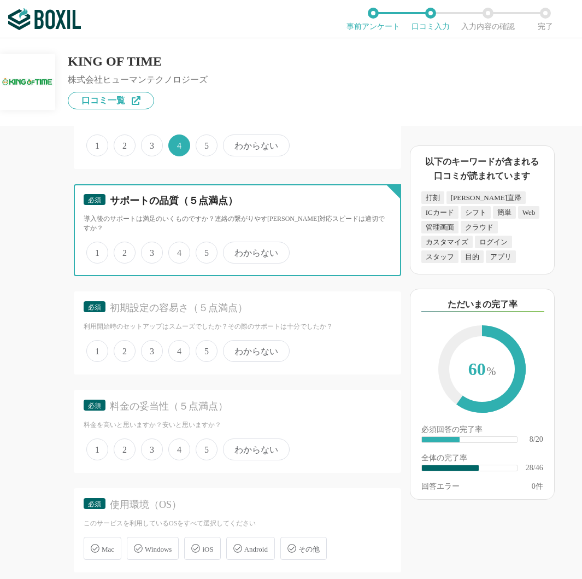
click at [176, 245] on input "4" at bounding box center [174, 246] width 7 height 7
radio input "true"
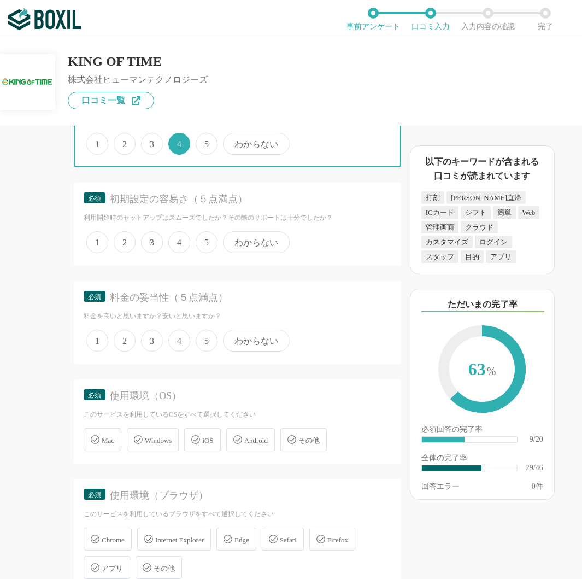
scroll to position [3004, 0]
click at [206, 235] on span "5" at bounding box center [207, 242] width 22 height 22
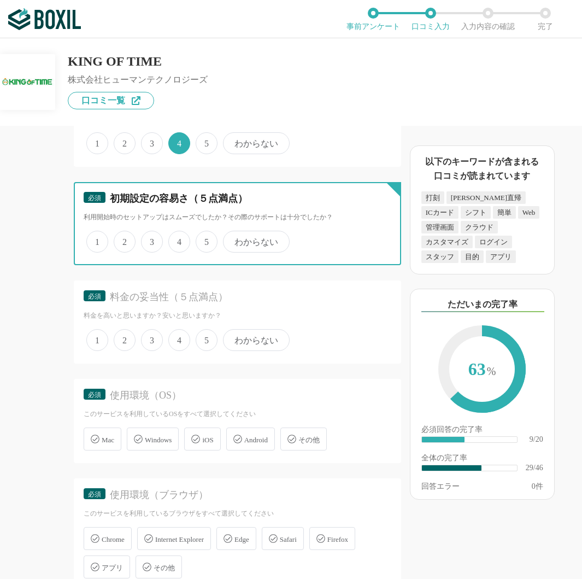
click at [205, 235] on input "5" at bounding box center [201, 235] width 7 height 7
radio input "true"
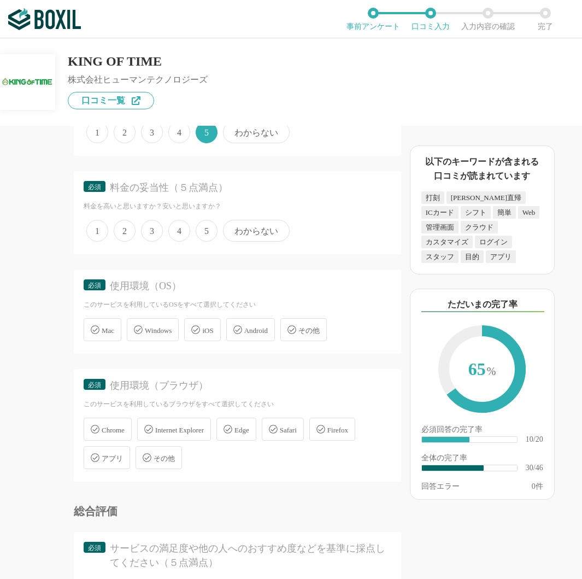
click at [156, 223] on span "3" at bounding box center [152, 231] width 22 height 22
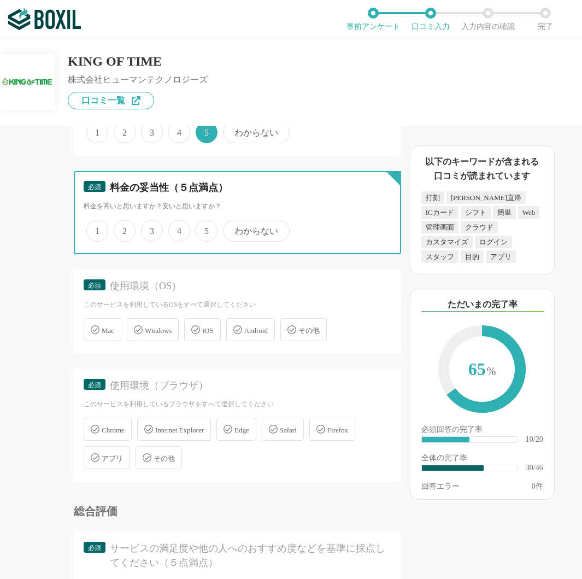
click at [151, 223] on input "3" at bounding box center [147, 224] width 7 height 7
radio input "true"
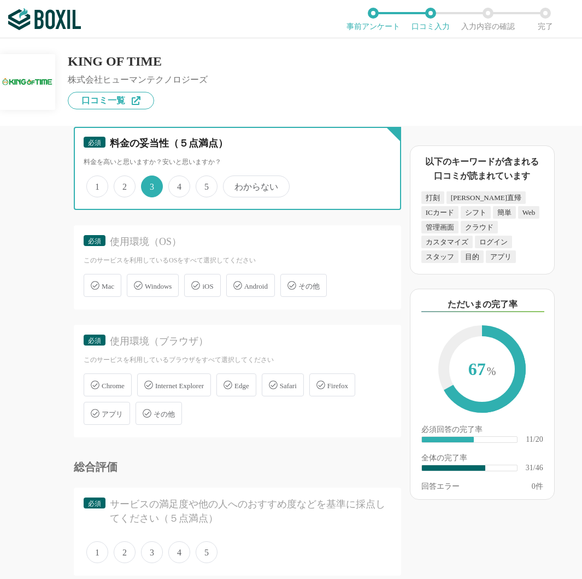
scroll to position [3223, 0]
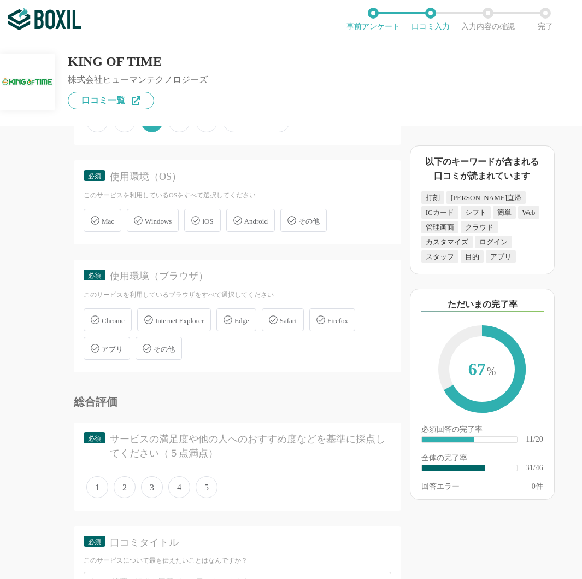
click at [167, 217] on span "Windows" at bounding box center [158, 221] width 27 height 8
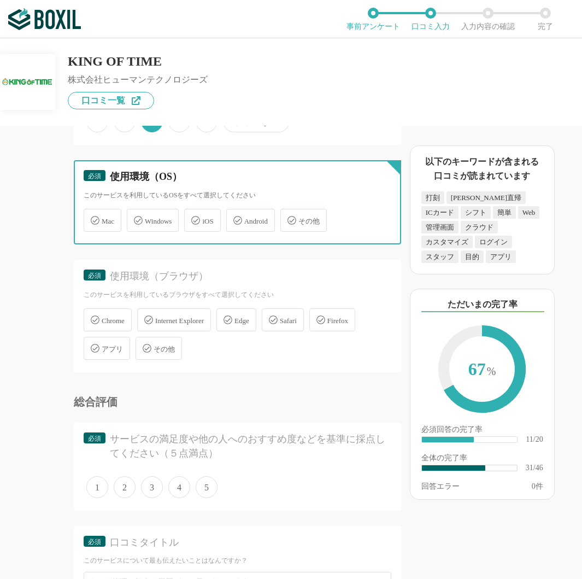
click at [136, 214] on input "Windows" at bounding box center [132, 213] width 7 height 7
checkbox input "true"
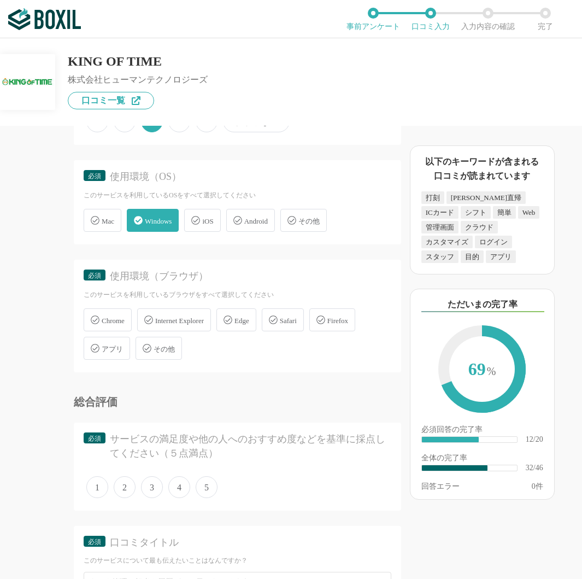
click at [181, 316] on span "Internet Explorer" at bounding box center [179, 320] width 49 height 8
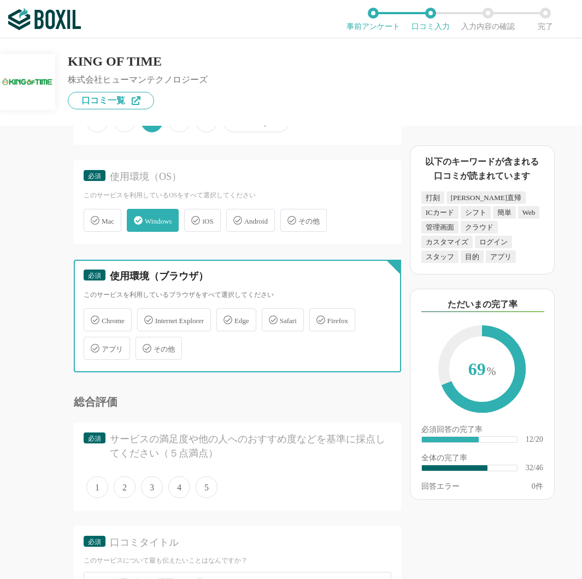
click at [146, 315] on input "Internet Explorer" at bounding box center [142, 313] width 7 height 7
checkbox input "true"
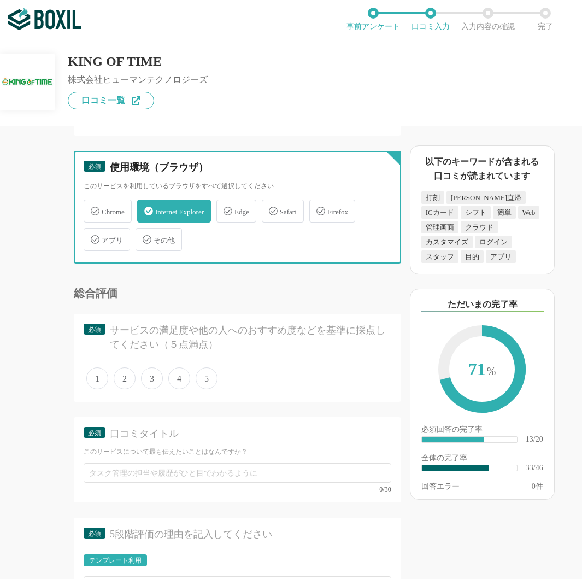
scroll to position [3332, 0]
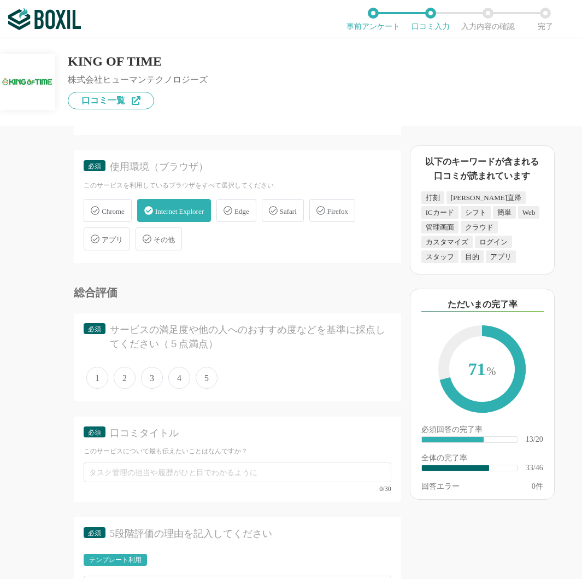
click at [249, 207] on span "Edge" at bounding box center [241, 211] width 15 height 8
drag, startPoint x: 251, startPoint y: 207, endPoint x: 235, endPoint y: 202, distance: 16.6
click at [232, 206] on icon at bounding box center [227, 210] width 9 height 9
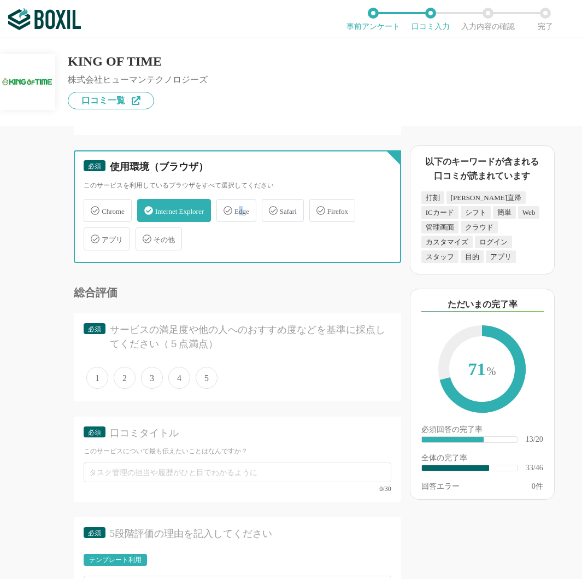
click at [226, 202] on input "Edge" at bounding box center [222, 203] width 7 height 7
checkbox input "true"
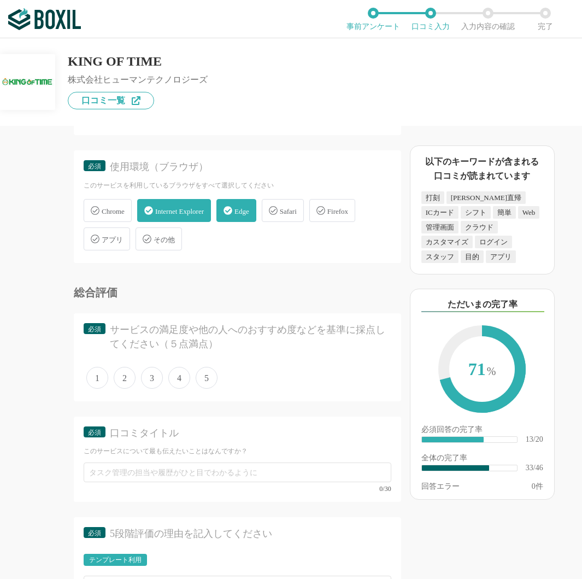
click at [181, 207] on span "Internet Explorer" at bounding box center [179, 211] width 49 height 8
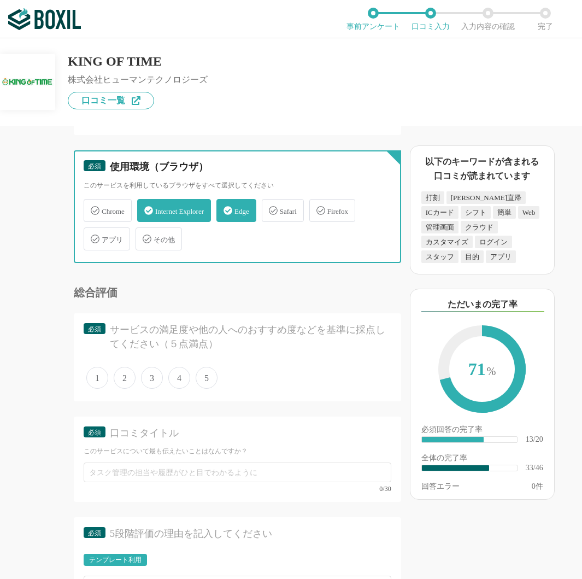
click at [146, 205] on input "Internet Explorer" at bounding box center [142, 203] width 7 height 7
checkbox input "false"
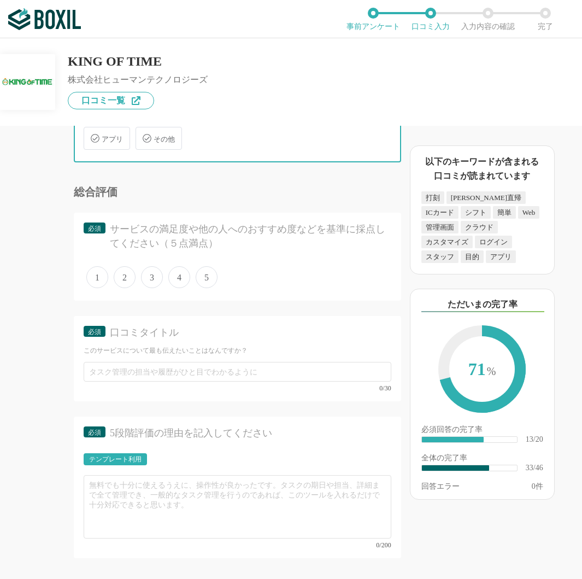
scroll to position [3442, 0]
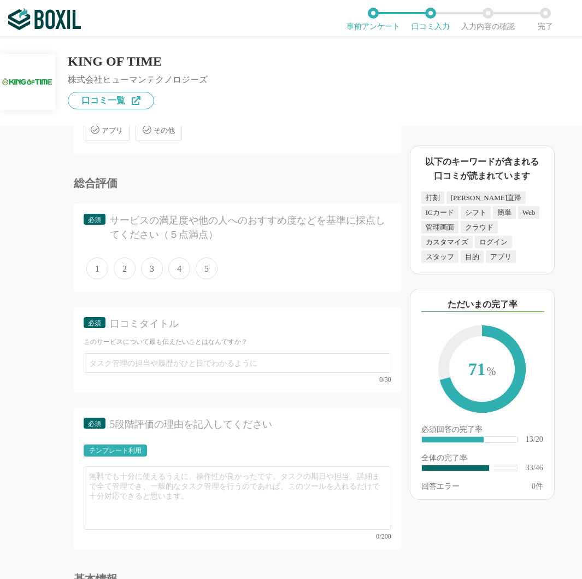
click at [206, 262] on span "5" at bounding box center [207, 268] width 22 height 22
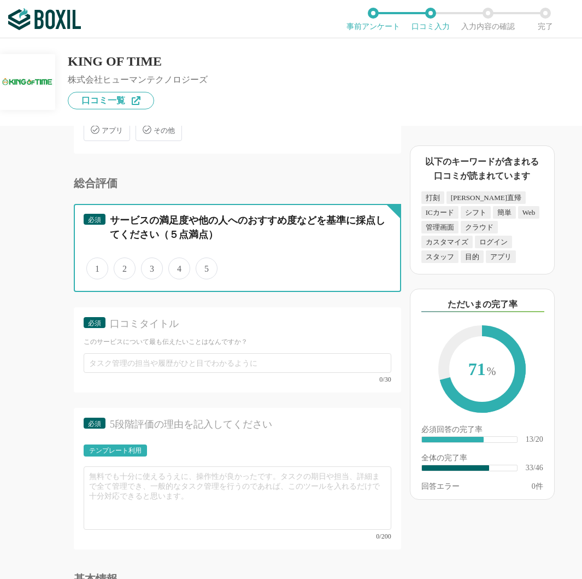
click at [205, 262] on input "5" at bounding box center [201, 262] width 7 height 7
radio input "true"
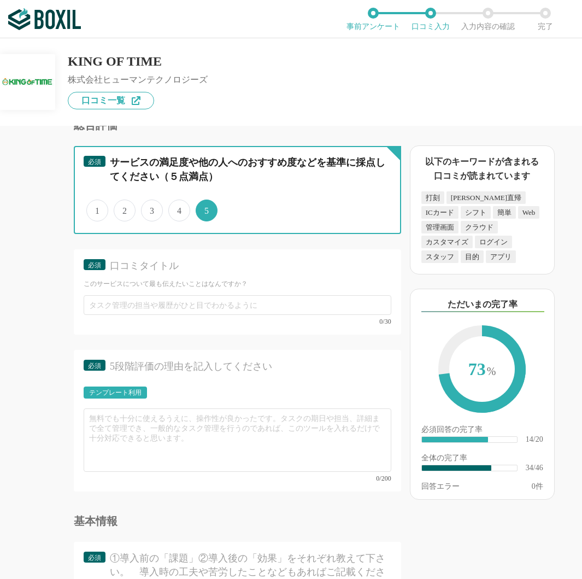
scroll to position [3551, 0]
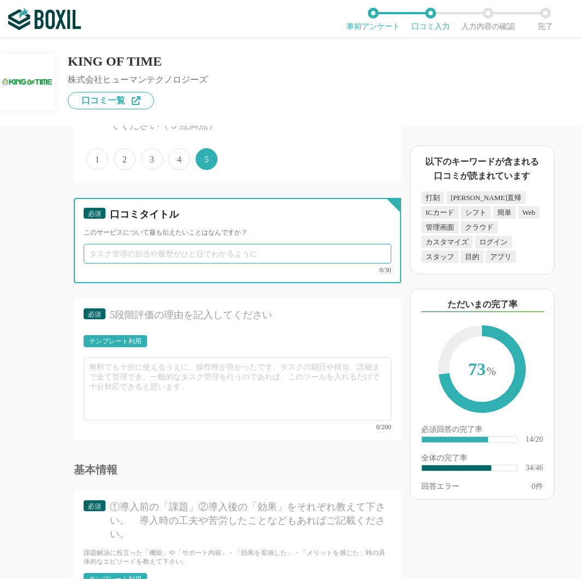
click at [170, 245] on input "text" at bounding box center [238, 254] width 308 height 20
drag, startPoint x: 208, startPoint y: 242, endPoint x: 87, endPoint y: 239, distance: 120.8
click at [87, 244] on input "スケジュール管理、集計が簡単" at bounding box center [238, 254] width 308 height 20
type input "スケジュール管理、集計が簡単"
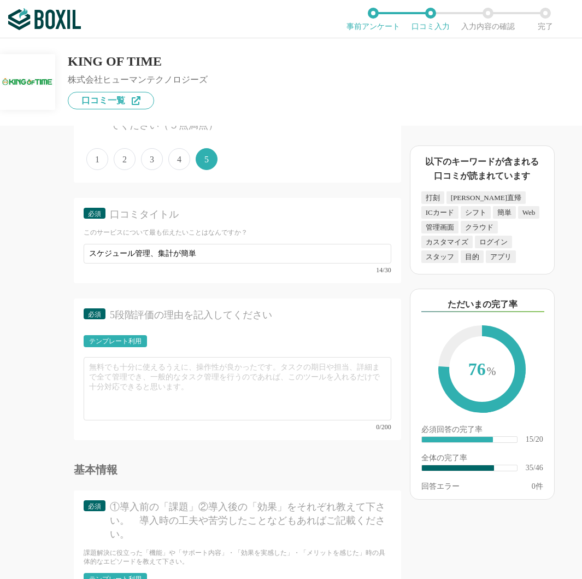
click at [293, 164] on div "必須 サービスの満足度や他の人へのおすすめ度などを基準に採点してください（５点満点） 1 2 3 4 5" at bounding box center [237, 138] width 327 height 87
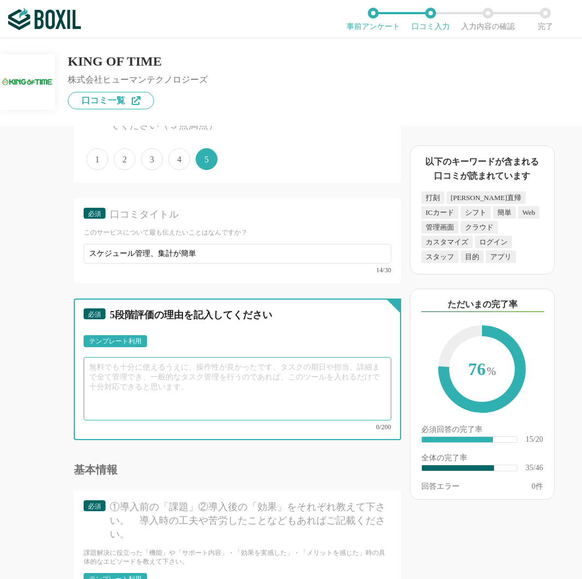
click at [143, 364] on textarea at bounding box center [238, 388] width 308 height 63
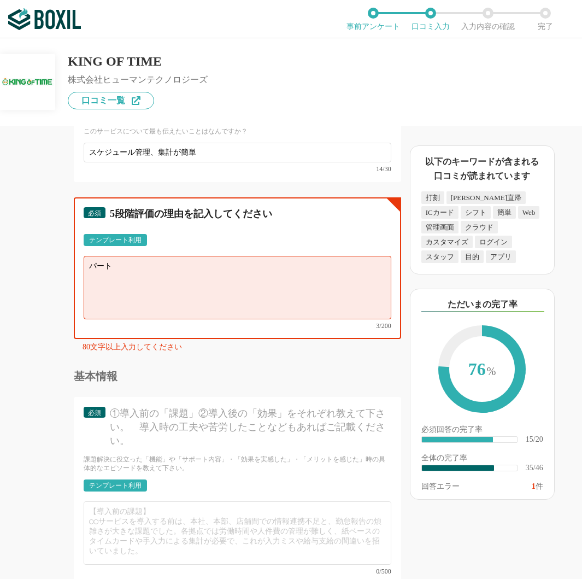
scroll to position [3616, 0]
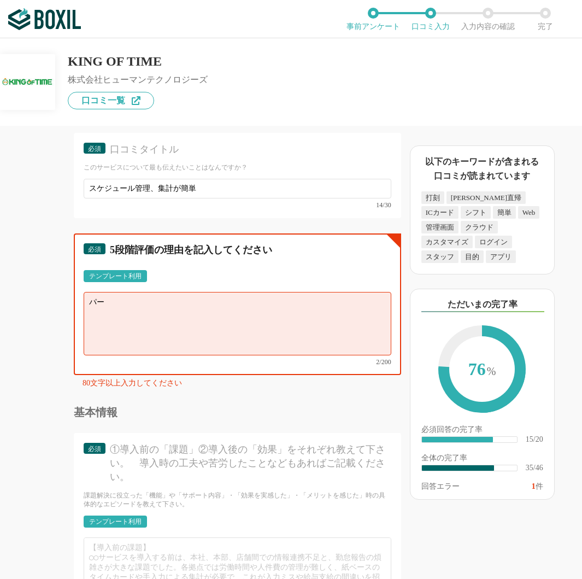
type textarea "パ"
click at [135, 273] on div "テンプレート利用" at bounding box center [115, 276] width 52 height 7
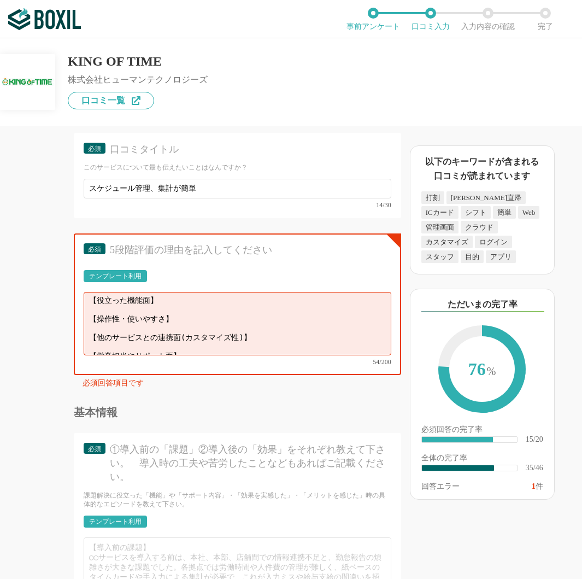
scroll to position [0, 0]
click at [168, 305] on textarea "【役立った機能面】 【操作性・使いやすさ】 【他のサービスとの連携面(カスタマイズ性)】 【営業担当やサポート面】" at bounding box center [238, 323] width 308 height 63
click at [138, 273] on div "テンプレート利用" at bounding box center [115, 276] width 52 height 7
click at [295, 309] on textarea "【役立った機能面】 【操作性・使いやすさ】 【他のサービスとの連携面(カスタマイズ性)】 【営業担当やサポート面】" at bounding box center [238, 323] width 308 height 63
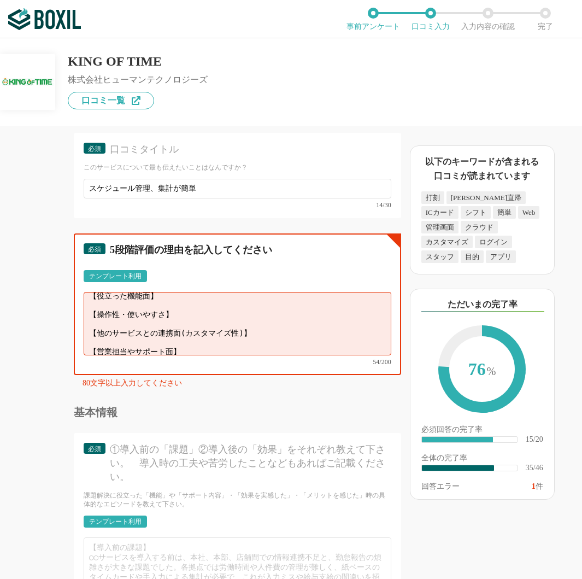
scroll to position [8, 0]
drag, startPoint x: 185, startPoint y: 330, endPoint x: 82, endPoint y: 331, distance: 102.7
click at [82, 331] on div "必須 5段階評価の理由を記入してください テンプレート利用 ፠テンプレート文言が変更されてない箇所がある、または使用できないテキスト（記号）が含まれています。…" at bounding box center [237, 303] width 327 height 141
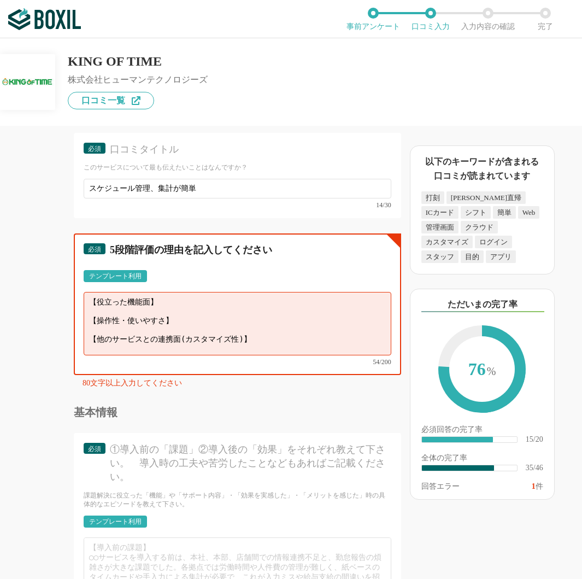
scroll to position [3, 0]
drag, startPoint x: 55, startPoint y: 322, endPoint x: 37, endPoint y: 324, distance: 18.7
click at [37, 324] on div "勤怠管理システムの機能について（5点満点で評価してください） WEB打刻機能 1 2 3 4 5 利用していない 交通系ICカード打刻機能 1 2 3 4 5…" at bounding box center [200, 352] width 401 height 453
drag, startPoint x: 173, startPoint y: 329, endPoint x: 82, endPoint y: 314, distance: 91.5
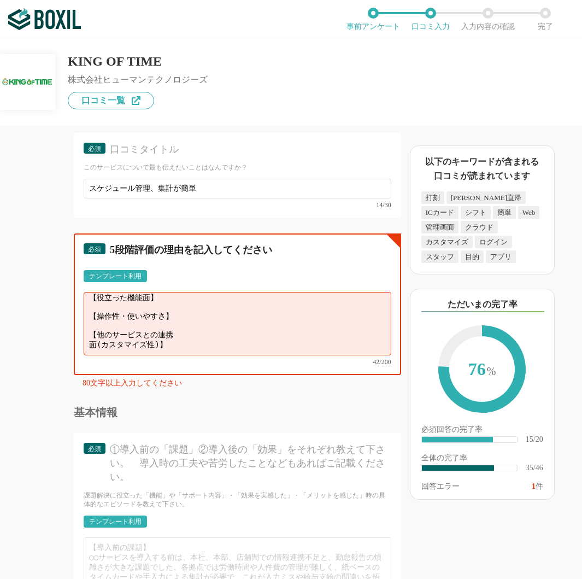
click at [80, 314] on div "必須 5段階評価の理由を記入してください テンプレート利用 ፠テンプレート文言が変更されてない箇所がある、または使用できないテキスト（記号）が含まれています。…" at bounding box center [237, 303] width 327 height 141
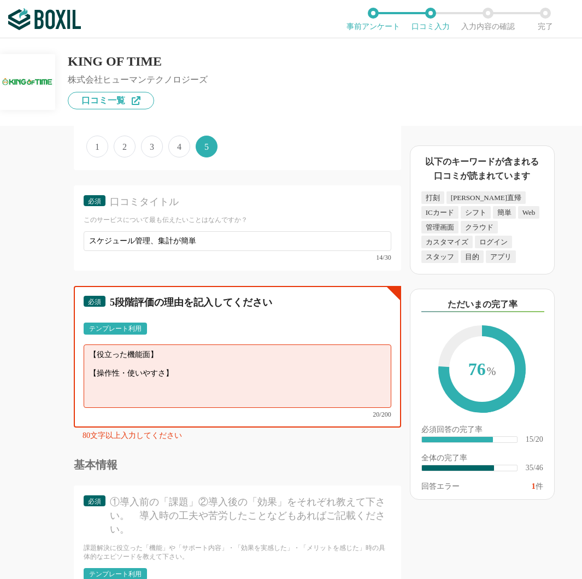
scroll to position [3616, 0]
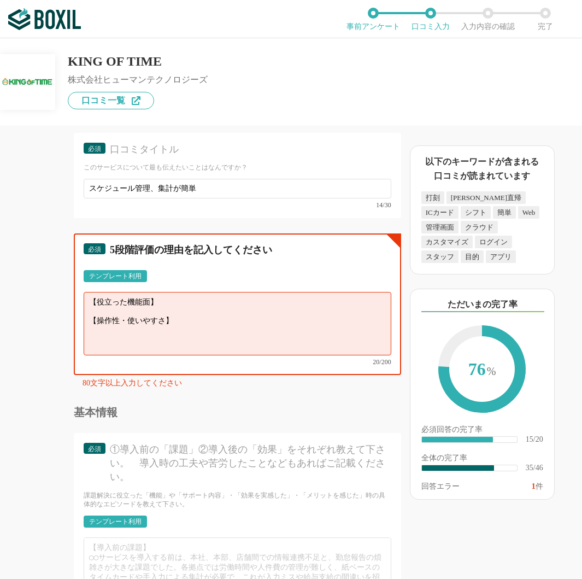
paste textarea "紙のタイムカードによる勤怠管理は、月末の集計作業に膨大な時間を要し、打刻漏れや計算ミスも頻発していました。また、リアルタイムでの残業時間の把握が難しく、長時間…"
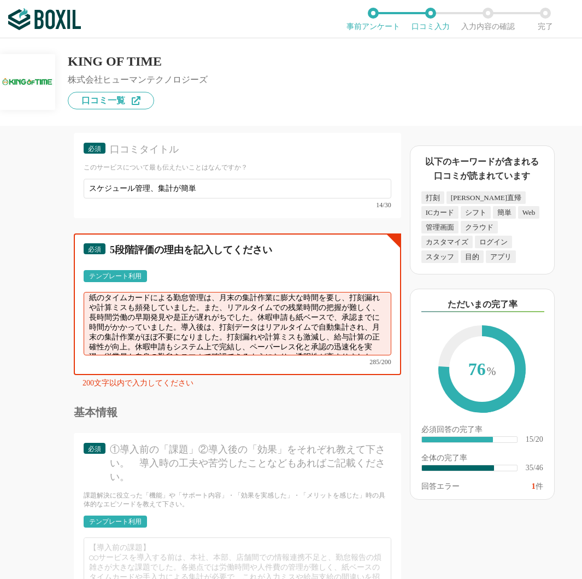
scroll to position [0, 0]
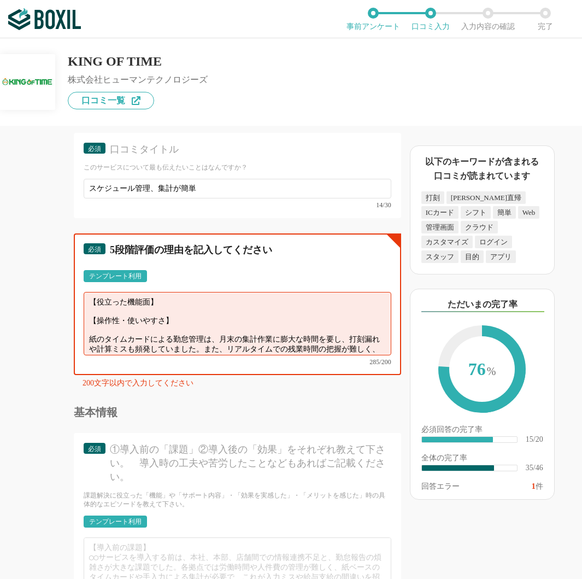
drag, startPoint x: 180, startPoint y: 305, endPoint x: 93, endPoint y: 288, distance: 88.6
click at [93, 292] on textarea "【役立った機能面】 【操作性・使いやすさ】 紙のタイムカードによる勤怠管理は、月末の集計作業に膨大な時間を要し、打刻漏れや計算ミスも頻発していました。また、リ…" at bounding box center [238, 323] width 308 height 63
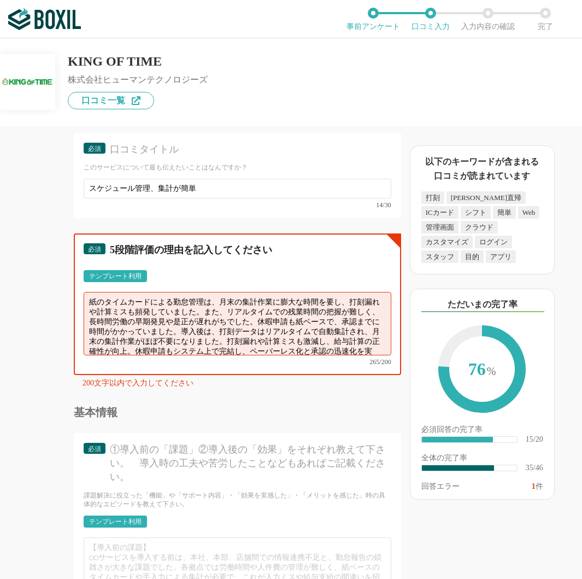
click at [86, 305] on textarea "紙のタイムカードによる勤怠管理は、月末の集計作業に膨大な時間を要し、打刻漏れや計算ミスも頻発していました。また、リアルタイムでの残業時間の把握が難しく、長時間…" at bounding box center [238, 323] width 308 height 63
click at [219, 292] on textarea "紙のタイムカードによる勤怠管理は、月末の集計作業に膨大な時間を要し、打刻漏れや計算ミスも頻発していました。また、リアルタイムでの残業時間の把握が難しく、長時間…" at bounding box center [238, 323] width 308 height 63
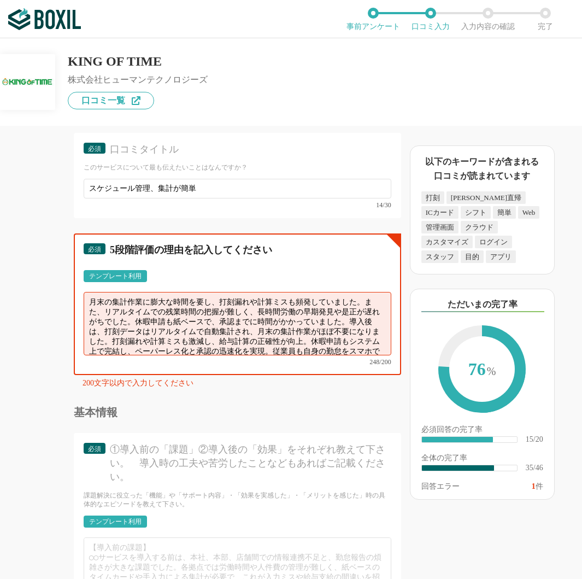
drag, startPoint x: 159, startPoint y: 308, endPoint x: 107, endPoint y: 316, distance: 52.5
click at [107, 316] on textarea "月末の集計作業に膨大な時間を要し、打刻漏れや計算ミスも頻発していました。また、リアルタイムでの残業時間の把握が難しく、長時間労働の早期発見や是正が遅れがちでし…" at bounding box center [238, 323] width 308 height 63
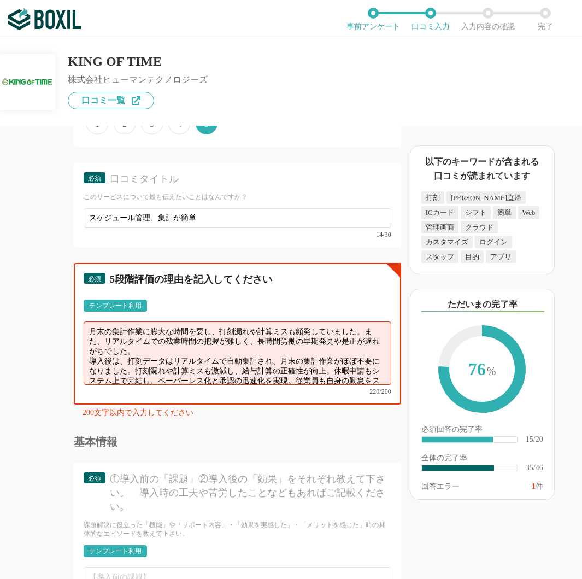
scroll to position [3561, 0]
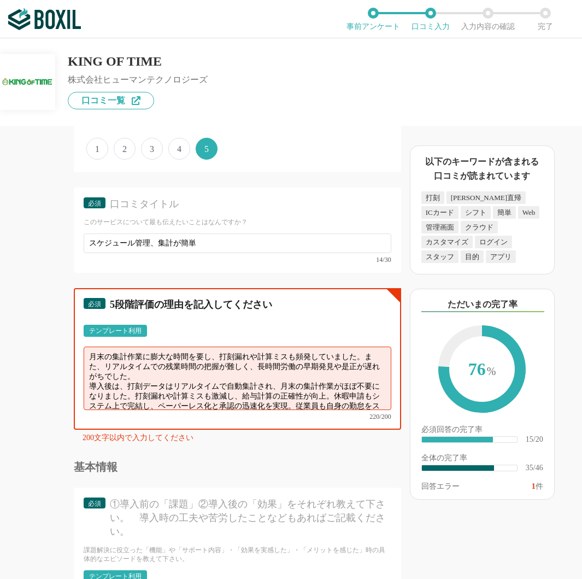
click at [173, 348] on textarea "月末の集計作業に膨大な時間を要し、打刻漏れや計算ミスも頻発していました。また、リアルタイムでの残業時間の把握が難しく、長時間労働の早期発見や是正が遅れがちでし…" at bounding box center [238, 377] width 308 height 63
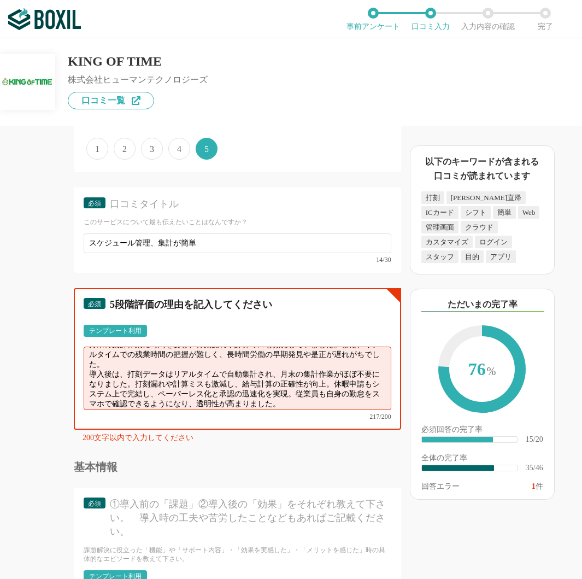
scroll to position [15, 0]
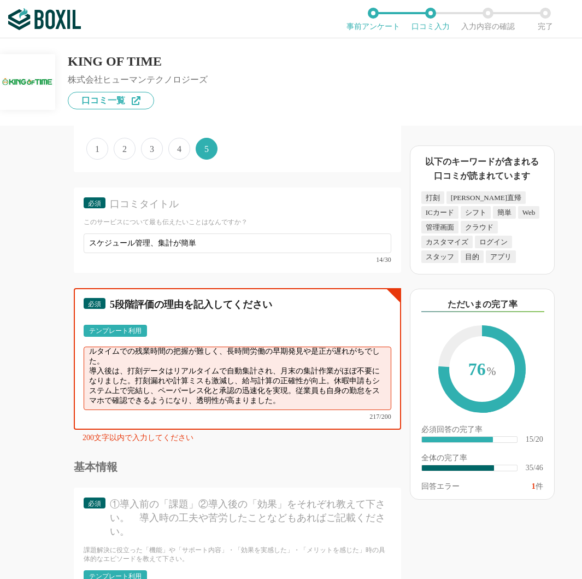
drag, startPoint x: 349, startPoint y: 363, endPoint x: 326, endPoint y: 373, distance: 25.2
click at [326, 373] on textarea "月末の集計作業に時間を要し、打刻漏れや計算ミスも頻発していました。また、リアルタイムでの残業時間の把握が難しく、長時間労働の早期発見や是正が遅れがちでした。 …" at bounding box center [238, 377] width 308 height 63
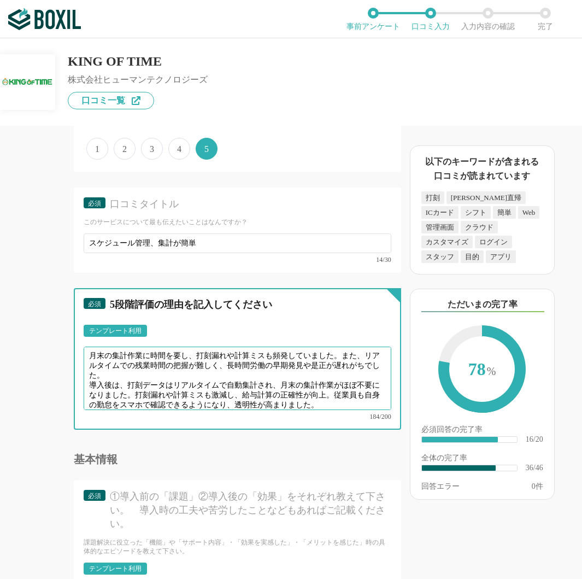
scroll to position [0, 0]
click at [113, 346] on textarea "月末の集計作業に時間を要し、打刻漏れや計算ミスも頻発していました。また、リアルタイムでの残業時間の把握が難しく、長時間労働の早期発見や是正が遅れがちでした。 …" at bounding box center [238, 377] width 308 height 63
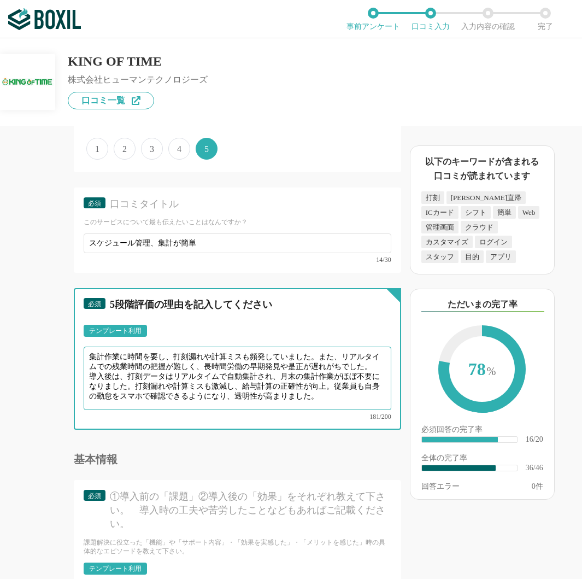
click at [288, 346] on textarea "集計作業に時間を要し、打刻漏れや計算ミスも頻発していました。また、リアルタイムでの残業時間の把握が難しく、長時間労働の早期発見や是正が遅れがちでした。 導入後…" at bounding box center [238, 377] width 308 height 63
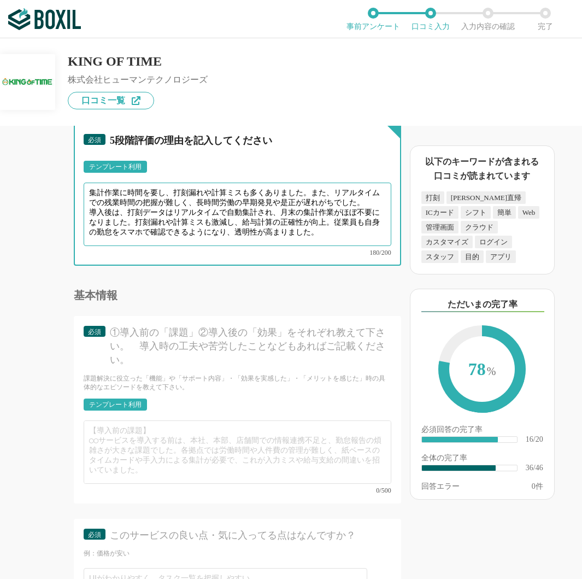
scroll to position [3670, 0]
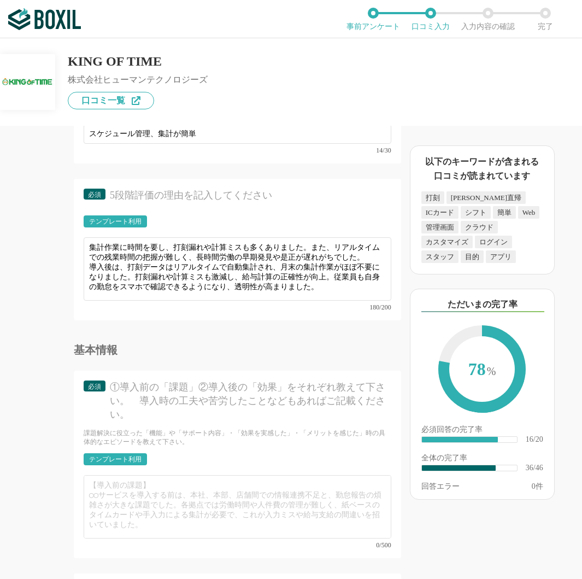
click at [178, 215] on div "テンプレート利用 ፠テンプレート文言が変更されてない箇所がある、または使用できないテキスト（記号）が含まれています。" at bounding box center [238, 224] width 308 height 19
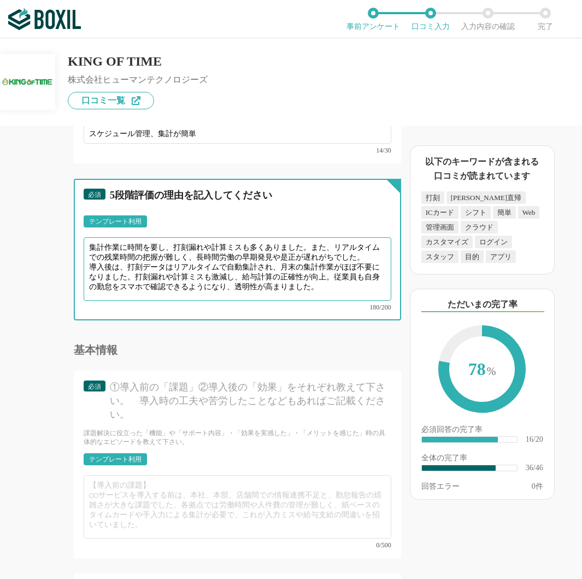
click at [114, 261] on textarea "集計作業に時間を要し、打刻漏れや計算ミスも多くありました。また、リアルタイムでの残業時間の把握が難しく、長時間労働の早期発見や是正が遅れがちでした。 導入後は…" at bounding box center [238, 268] width 308 height 63
click at [97, 240] on textarea "集計作業に時間を要し、打刻漏れや計算ミスも多くありました。また、リアルタイムでの残業時間の把握が難しく、長時間労働の早期発見や是正が遅れがちでした。 導入後は…" at bounding box center [238, 268] width 308 height 63
click at [180, 238] on textarea "集計作業に時間を要し、打刻漏れや計算ミスも多くありました。また、リアルタイムでの残業時間の把握が難しく、長時間労働の早期発見や是正が遅れがちでした。 導入後は…" at bounding box center [238, 268] width 308 height 63
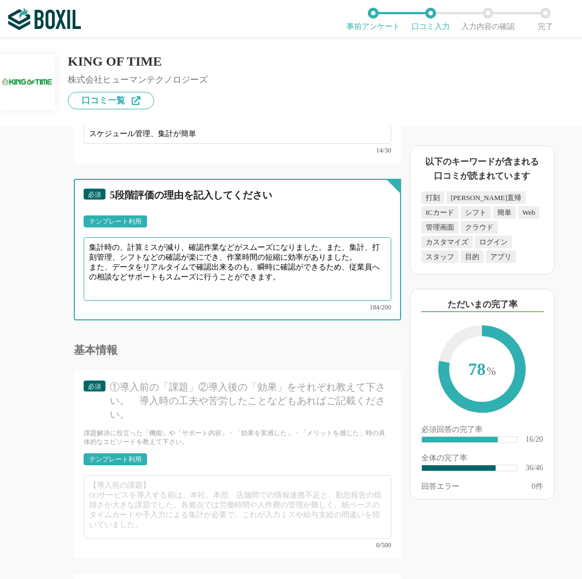
scroll to position [0, 0]
click at [326, 237] on textarea "集計時の、計算ミスが減り、確認作業などがスムーズになりました。また、集計、打刻管理、シフトなどの確認が楽にでき、作業時間の短縮に効率がありました。 また、デー…" at bounding box center [238, 268] width 308 height 63
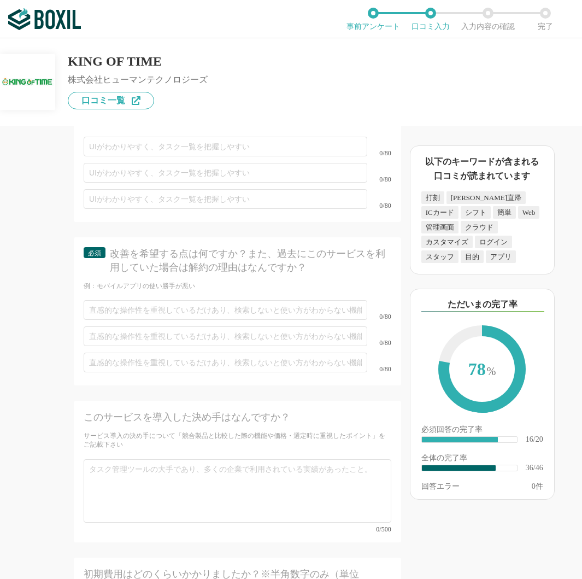
scroll to position [4162, 0]
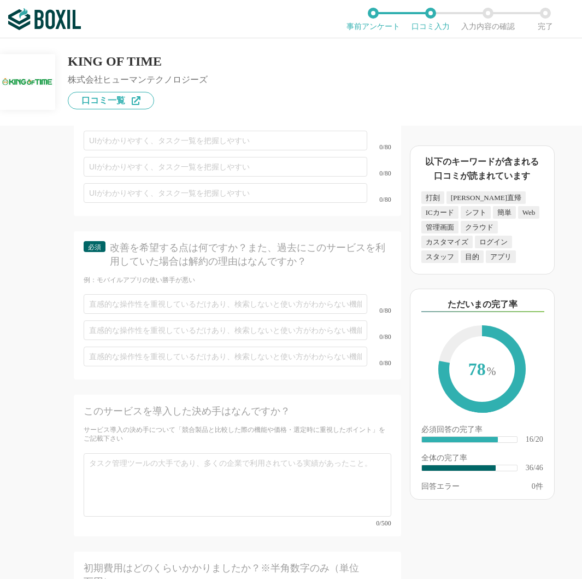
type textarea "集計時の、計算ミスが減り、確認作業などがスムーズになりました。 主に、集計、打刻管理、シフト管理などの確認が楽にでき、作業時間の短縮に大変効率がありました。 …"
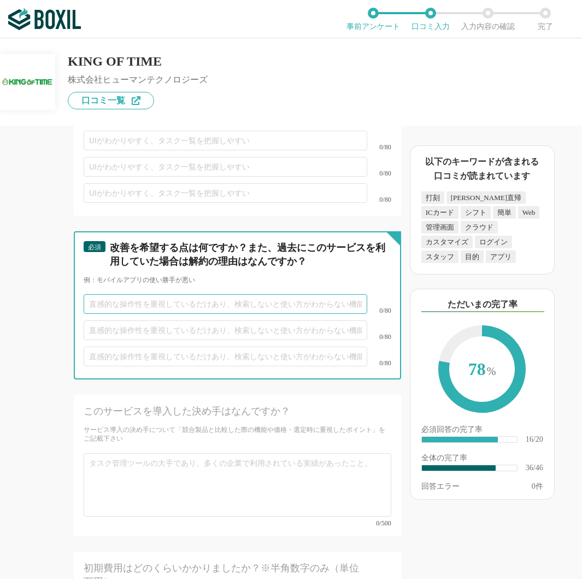
click at [137, 294] on input "text" at bounding box center [226, 304] width 284 height 20
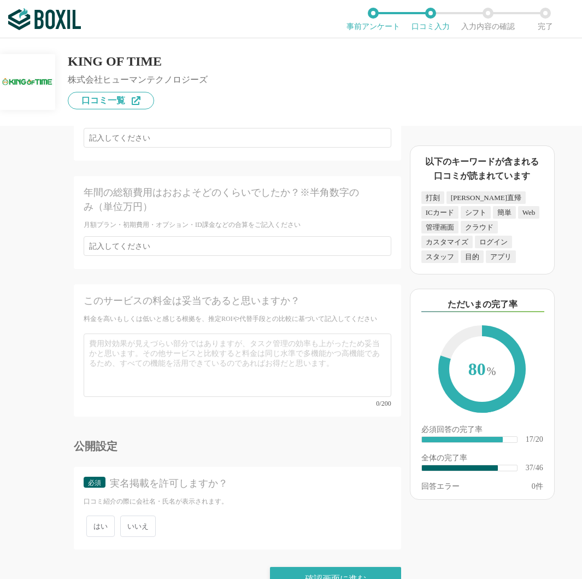
scroll to position [4646, 0]
type input "休日設定を自動化してほしい"
click at [138, 514] on span "いいえ" at bounding box center [138, 524] width 36 height 21
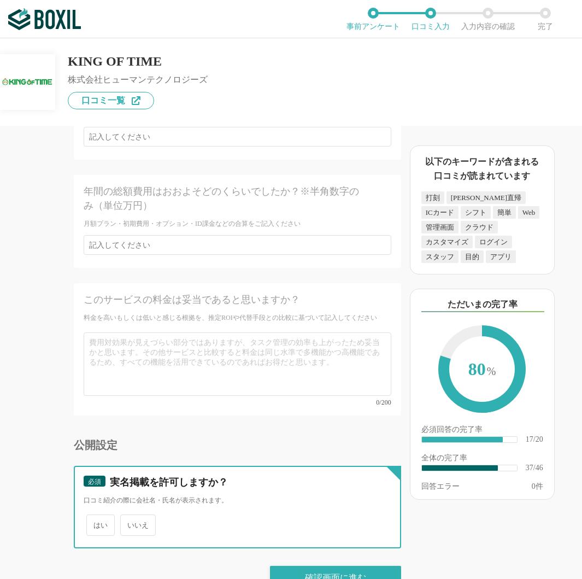
click at [130, 516] on input "いいえ" at bounding box center [126, 519] width 7 height 7
radio input "true"
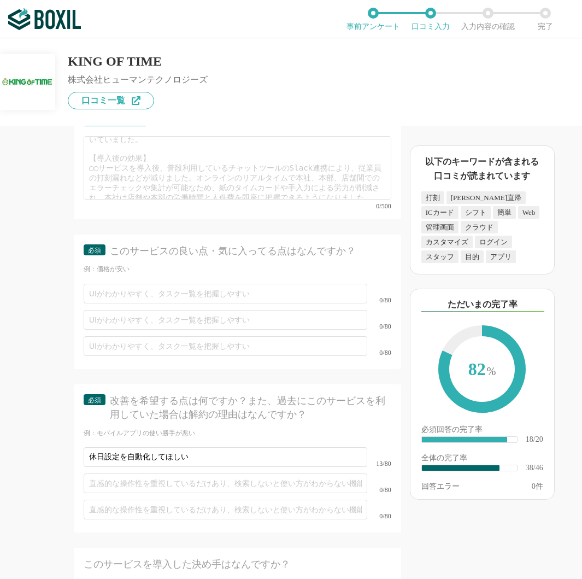
scroll to position [3991, 0]
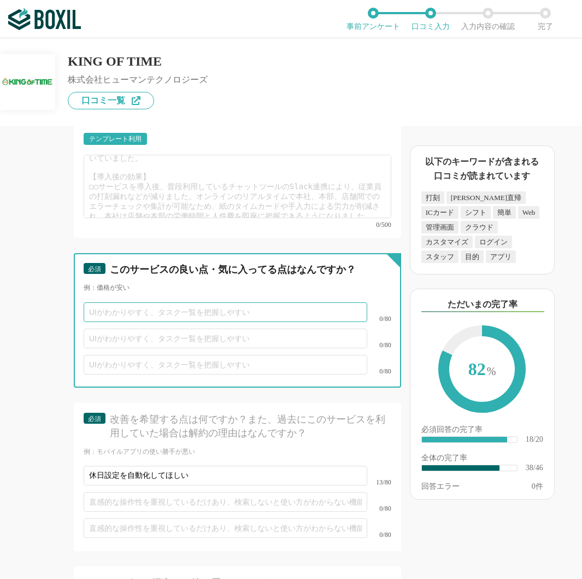
click at [125, 302] on input "text" at bounding box center [226, 312] width 284 height 20
type input "管理、集計が簡単"
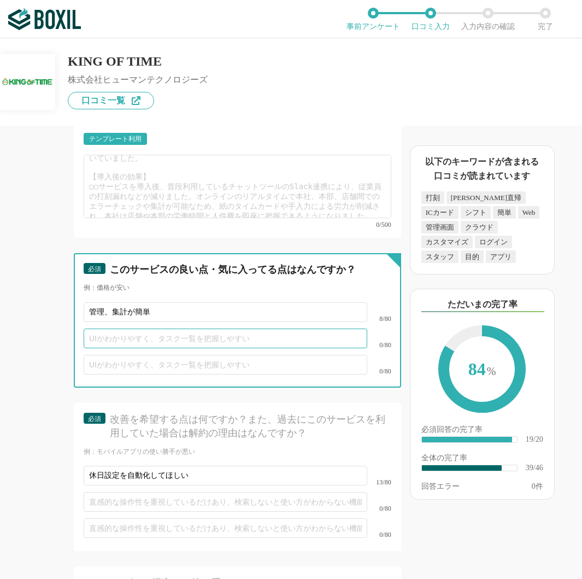
click at [168, 328] on input "text" at bounding box center [226, 338] width 284 height 20
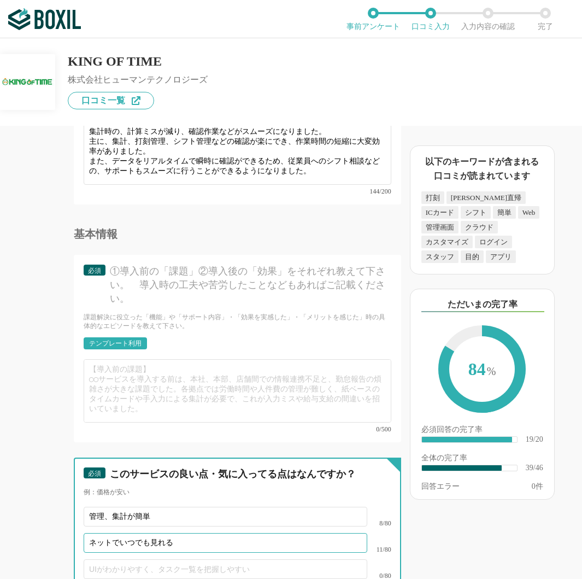
scroll to position [3717, 0]
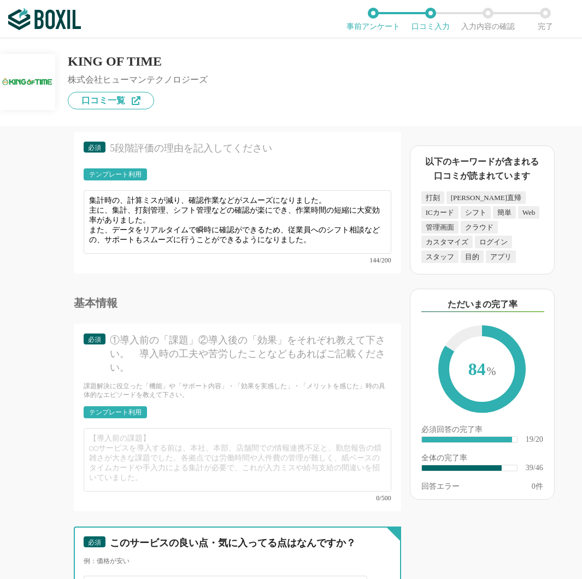
type input "ネットでいつでも見れる"
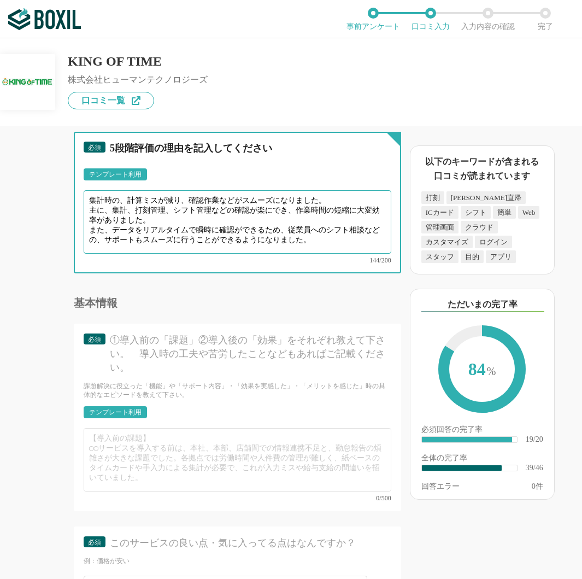
drag, startPoint x: 90, startPoint y: 187, endPoint x: 317, endPoint y: 233, distance: 232.4
click at [317, 233] on textarea "集計時の、計算ミスが減り、確認作業などがスムーズになりました。 主に、集計、打刻管理、シフト管理などの確認が楽にでき、作業時間の短縮に大変効率がありました。 …" at bounding box center [238, 221] width 308 height 63
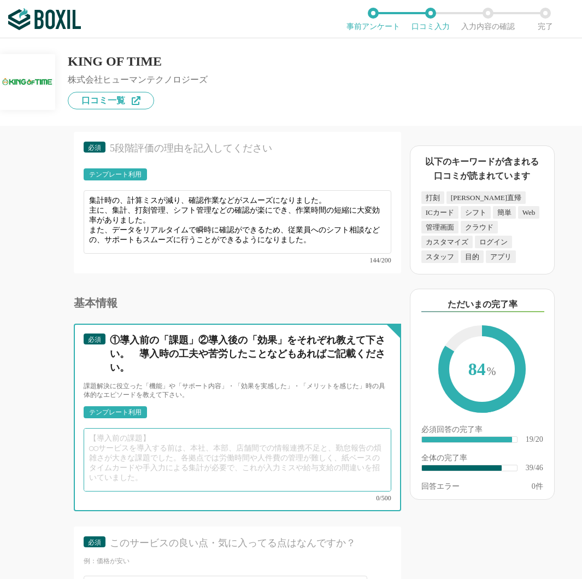
click at [121, 429] on textarea at bounding box center [238, 459] width 308 height 63
paste textarea "集計時の、計算ミスが減り、確認作業などがスムーズになりました。 主に、集計、打刻管理、シフト管理などの確認が楽にでき、作業時間の短縮に大変効率がありました。 …"
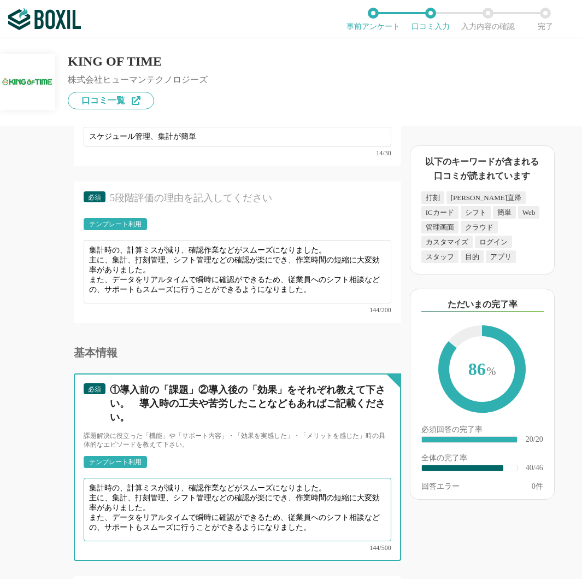
scroll to position [3608, 0]
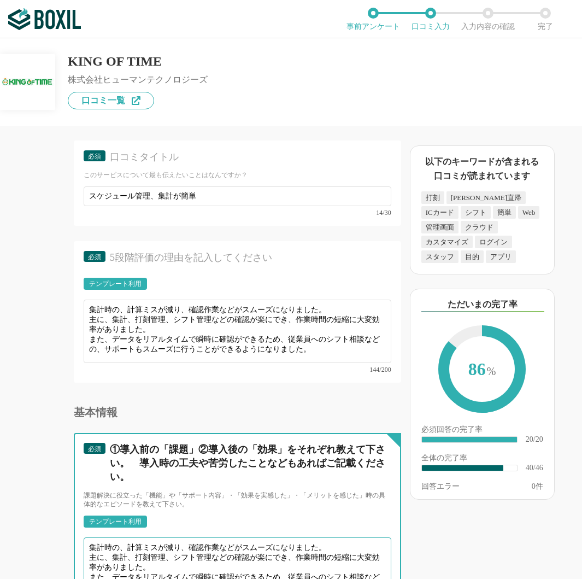
type textarea "集計時の、計算ミスが減り、確認作業などがスムーズになりました。 主に、集計、打刻管理、シフト管理などの確認が楽にでき、作業時間の短縮に大変効率がありました。 …"
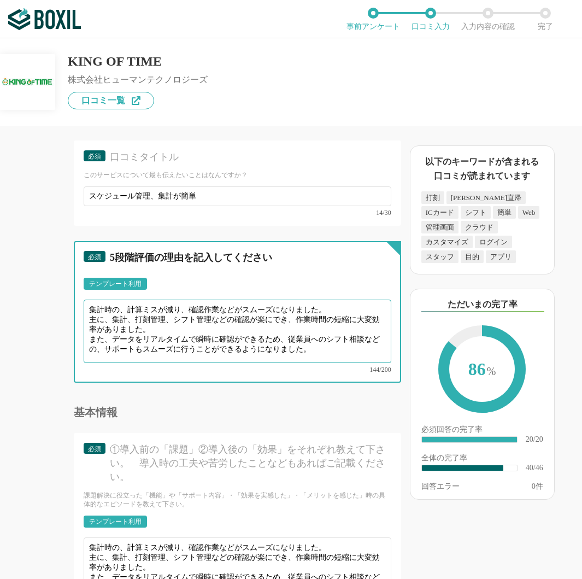
drag, startPoint x: 320, startPoint y: 334, endPoint x: 84, endPoint y: 300, distance: 238.4
click at [84, 300] on textarea "集計時の、計算ミスが減り、確認作業などがスムーズになりました。 主に、集計、打刻管理、シフト管理などの確認が楽にでき、作業時間の短縮に大変効率がありました。 …" at bounding box center [238, 330] width 308 height 63
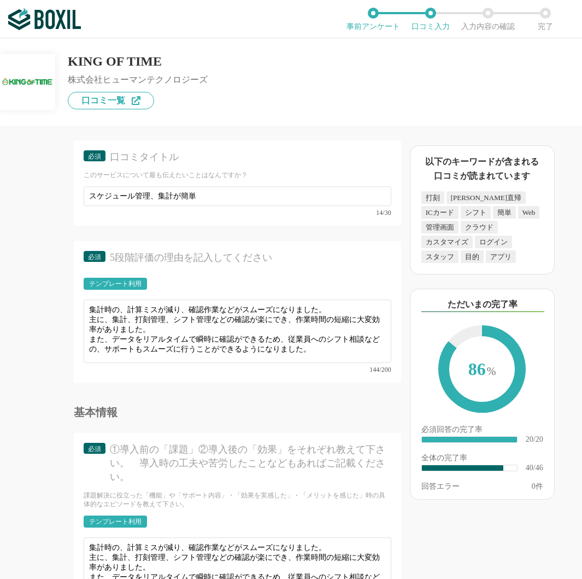
click at [352, 278] on div "テンプレート利用 ፠テンプレート文言が変更されてない箇所がある、または使用できないテキスト（記号）が含まれています。" at bounding box center [238, 287] width 308 height 19
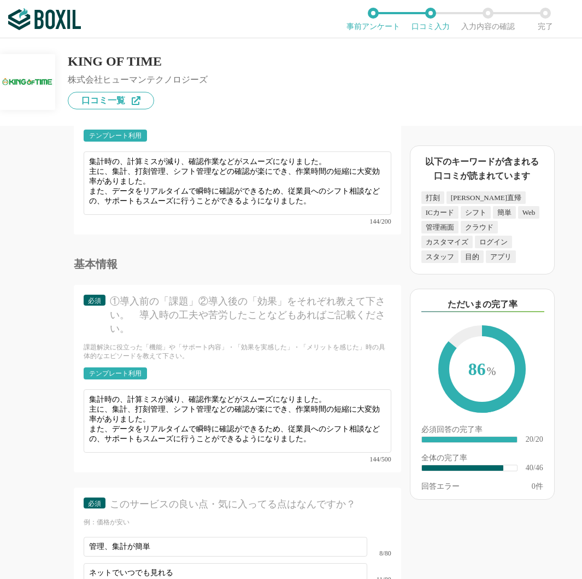
scroll to position [3663, 0]
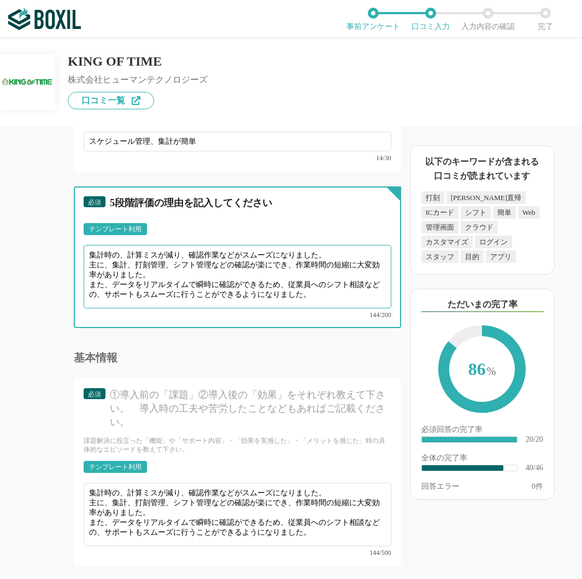
drag, startPoint x: 273, startPoint y: 278, endPoint x: 87, endPoint y: 245, distance: 189.1
click at [87, 245] on textarea "集計時の、計算ミスが減り、確認作業などがスムーズになりました。 主に、集計、打刻管理、シフト管理などの確認が楽にでき、作業時間の短縮に大変効率がありました。 …" at bounding box center [238, 276] width 308 height 63
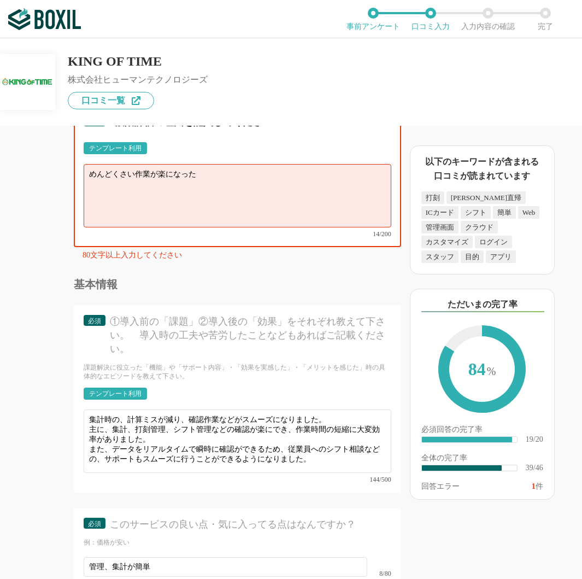
scroll to position [3717, 0]
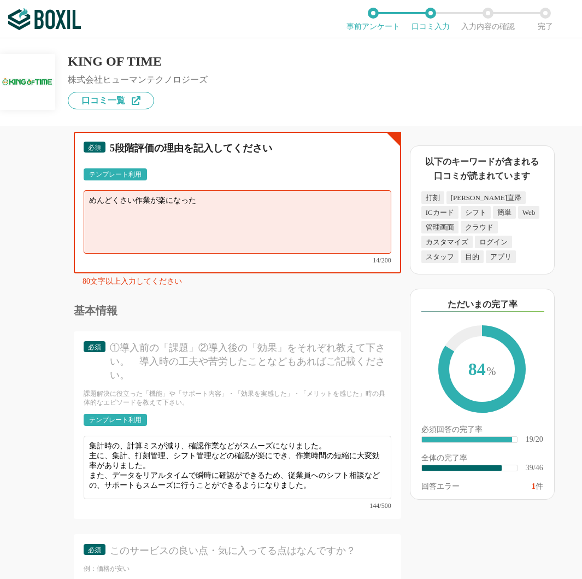
drag, startPoint x: 231, startPoint y: 196, endPoint x: 233, endPoint y: 215, distance: 19.9
click at [231, 196] on textarea "めんどくさい作業が楽になった" at bounding box center [238, 221] width 308 height 63
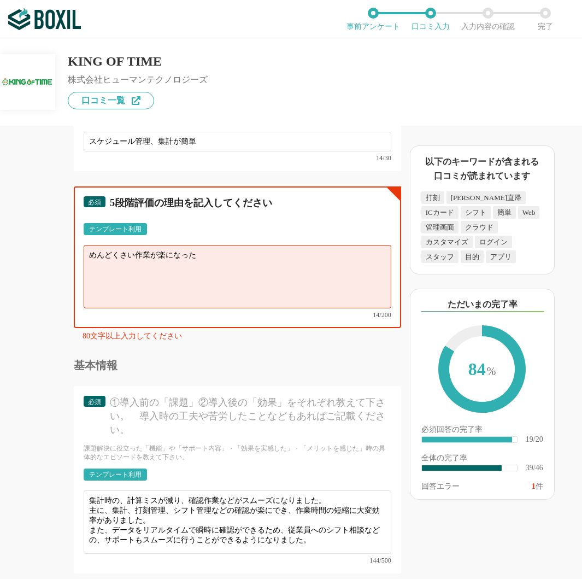
click at [123, 277] on textarea "めんどくさい作業が楽になった" at bounding box center [238, 276] width 308 height 63
click at [87, 245] on textarea "めんどくさい作業が楽になった" at bounding box center [238, 276] width 308 height 63
drag, startPoint x: 87, startPoint y: 244, endPoint x: 93, endPoint y: 244, distance: 6.0
click at [93, 245] on textarea "めんどくさい作業が楽になった" at bounding box center [238, 276] width 308 height 63
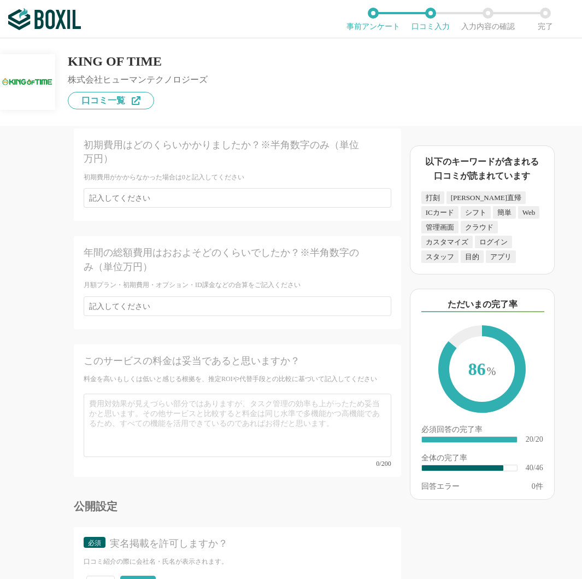
scroll to position [4646, 0]
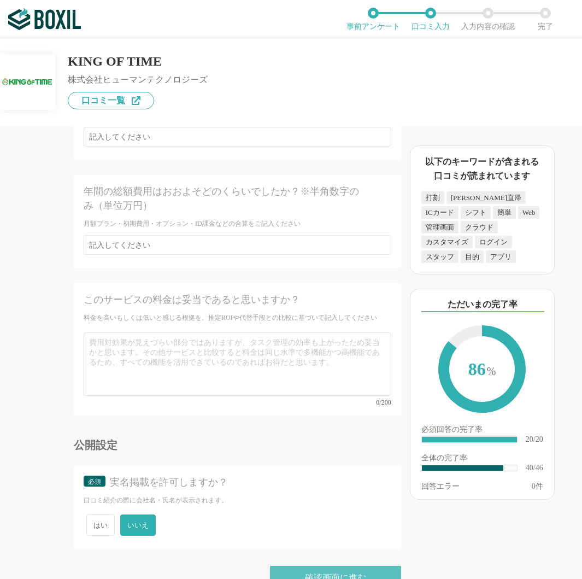
type textarea "以前は月中での状況の確認ができず、全体の把握がしずらかった。従業員のシフト管理と、給与計算は別に行っていたため、ソフト導入したことにより[PERSON_NAM…"
click at [330, 565] on div "確認画面に進む" at bounding box center [335, 577] width 131 height 24
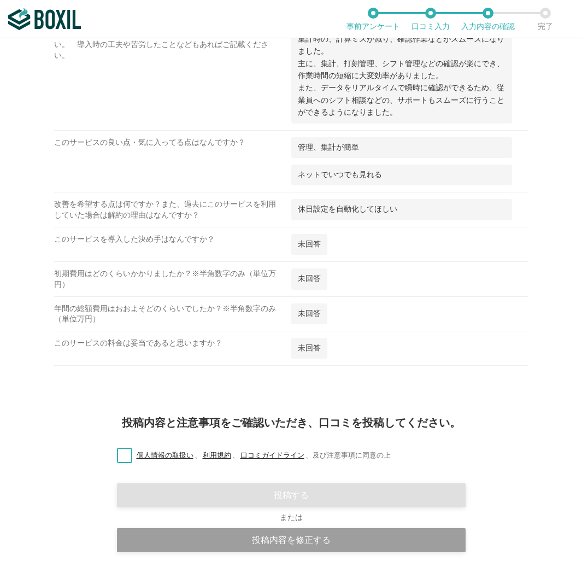
scroll to position [1541, 0]
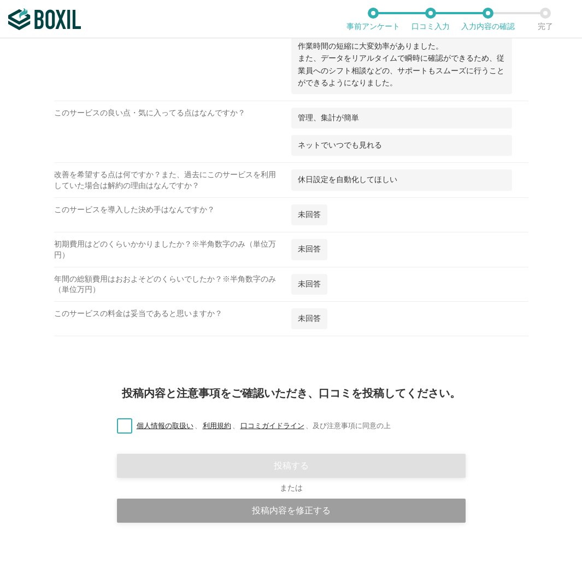
click at [116, 427] on label "個人情報の取扱い 、 利用規約 、 口コミガイドライン 、 及び注意事項に同意の上" at bounding box center [249, 425] width 282 height 11
click at [0, 0] on input "個人情報の取扱い 、 利用規約 、 口コミガイドライン 、 及び注意事項に同意の上" at bounding box center [0, 0] width 0 height 0
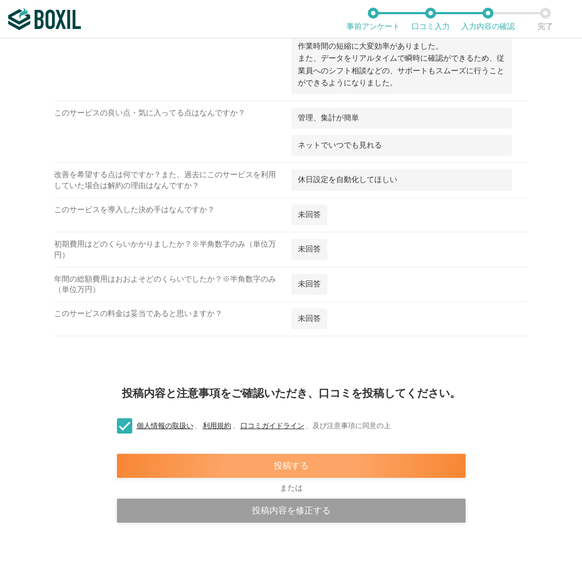
click at [296, 461] on div "投稿する" at bounding box center [291, 465] width 349 height 24
